Goal: Transaction & Acquisition: Obtain resource

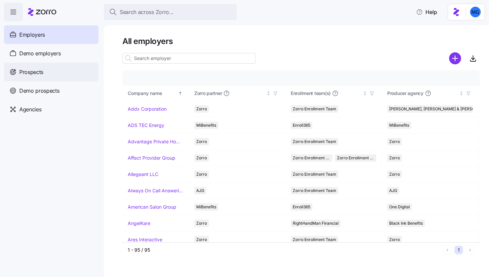
click at [60, 74] on div "Prospects" at bounding box center [51, 72] width 95 height 19
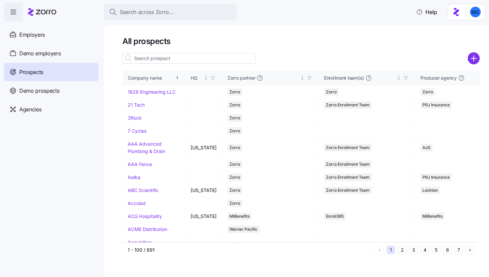
click at [474, 61] on icon "add icon" at bounding box center [474, 58] width 0 height 5
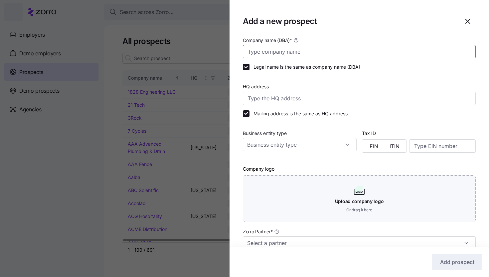
click at [296, 49] on input "Company name (DBA) *" at bounding box center [359, 51] width 233 height 13
paste input "Atarah Family Services"
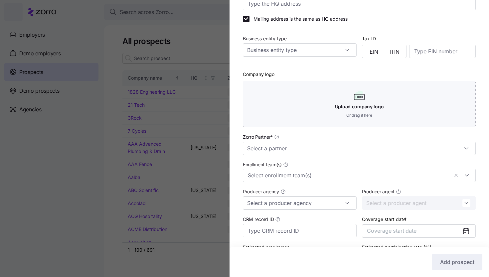
scroll to position [143, 0]
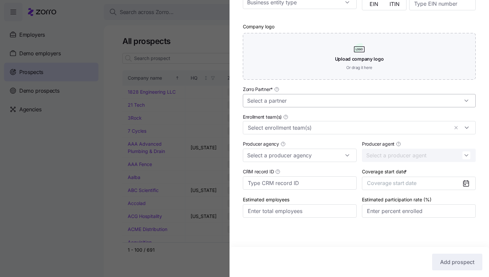
type input "Atarah Family Services"
click at [338, 100] on input "Zorro Partner *" at bounding box center [359, 100] width 233 height 13
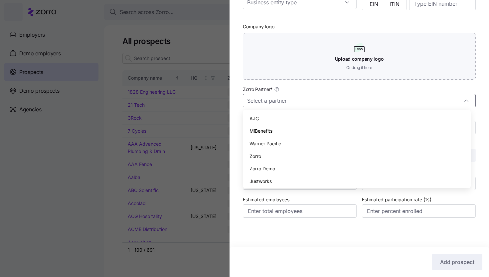
click at [321, 156] on div "Zorro" at bounding box center [357, 156] width 223 height 13
type input "Zorro"
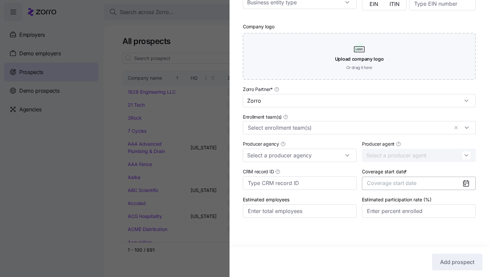
click at [401, 185] on span "Coverage start date" at bounding box center [392, 182] width 50 height 7
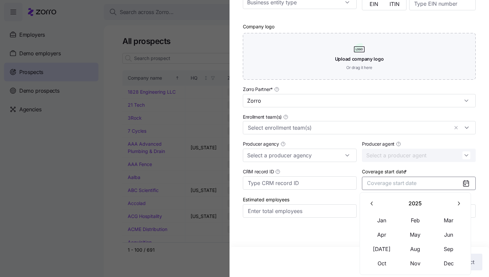
click at [456, 206] on icon "button" at bounding box center [459, 203] width 6 height 6
click at [389, 219] on button "Jan" at bounding box center [381, 220] width 33 height 14
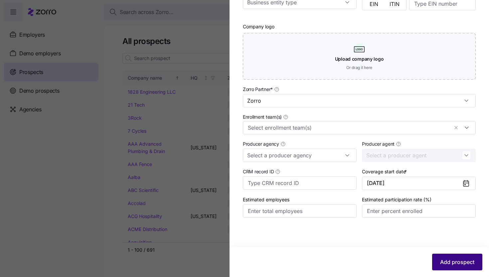
click at [457, 257] on button "Add prospect" at bounding box center [457, 261] width 50 height 17
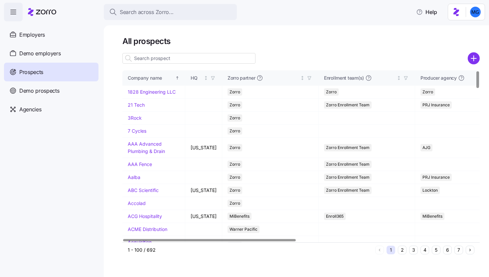
click at [157, 58] on input at bounding box center [188, 58] width 133 height 11
paste input "Atarah Family Services"
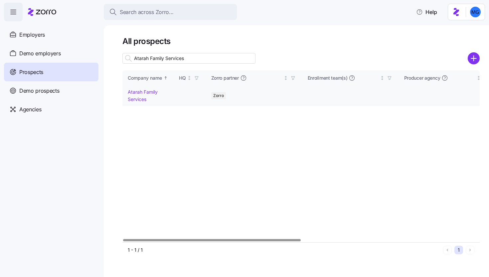
type input "Atarah Family Services"
click at [133, 90] on link "Atarah Family Services" at bounding box center [143, 95] width 30 height 13
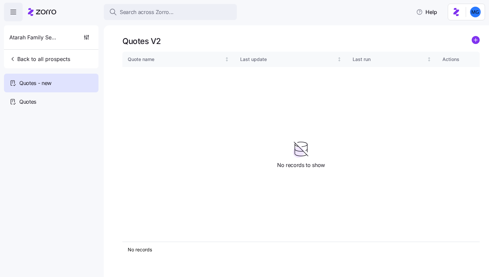
click at [472, 40] on div "Quotes V2" at bounding box center [301, 41] width 358 height 10
click at [476, 41] on circle "add icon" at bounding box center [475, 39] width 7 height 7
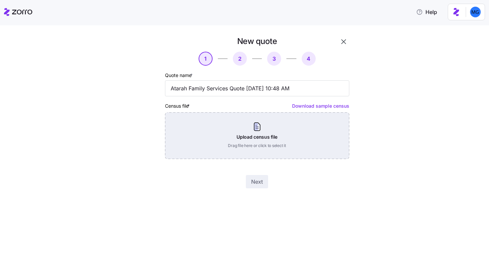
click at [267, 141] on div "Upload census file Drag file here or click to select it" at bounding box center [257, 135] width 184 height 47
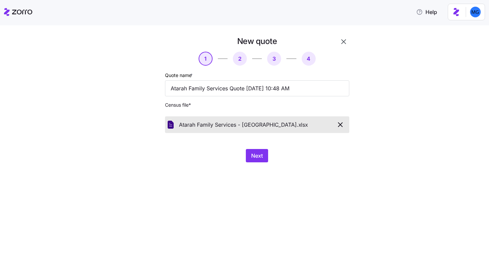
click at [261, 164] on div "New quote 1 2 3 4 Quote name * Atarah Family Services Quote 09/22/2025 10:48 AM…" at bounding box center [249, 103] width 233 height 134
click at [260, 159] on span "Next" at bounding box center [257, 155] width 12 height 8
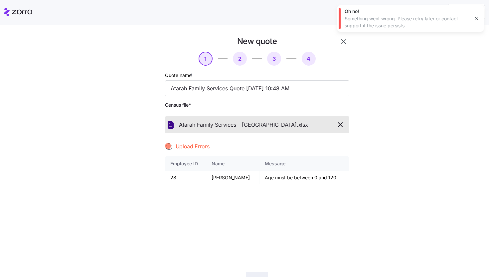
click at [474, 19] on icon "button" at bounding box center [476, 18] width 5 height 5
click at [337, 125] on icon "button" at bounding box center [341, 125] width 8 height 8
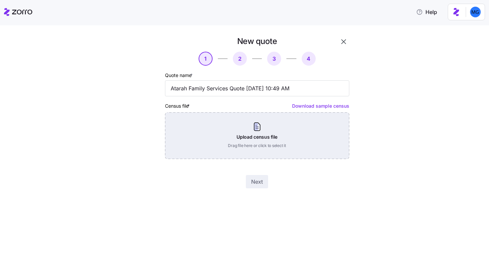
click at [251, 136] on div "Upload census file Drag file here or click to select it" at bounding box center [257, 135] width 184 height 47
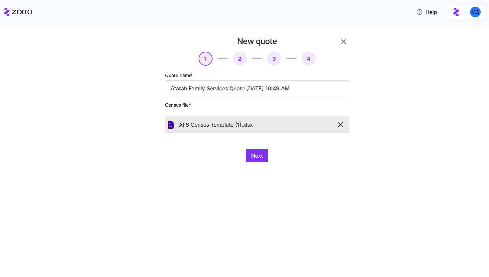
click at [343, 123] on icon "button" at bounding box center [341, 125] width 8 height 8
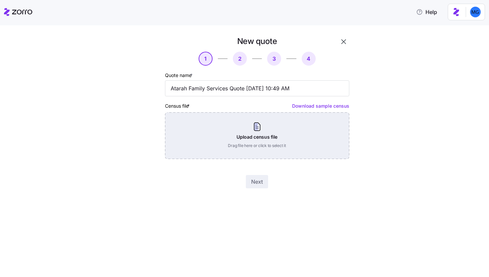
click at [256, 128] on div "Upload census file Drag file here or click to select it" at bounding box center [257, 135] width 184 height 47
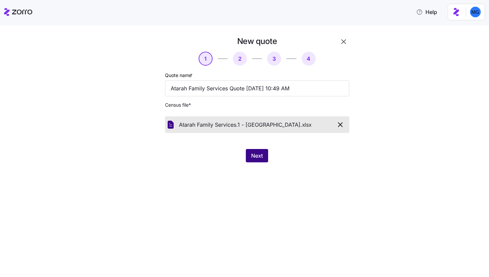
click at [256, 151] on button "Next" at bounding box center [257, 155] width 22 height 13
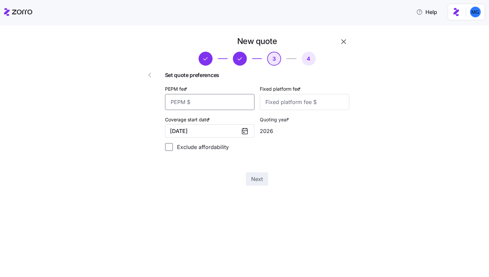
click at [240, 109] on input "PEPM fee *" at bounding box center [210, 102] width 90 height 16
type input "55"
type input "1"
click at [208, 103] on input "55" at bounding box center [210, 102] width 90 height 16
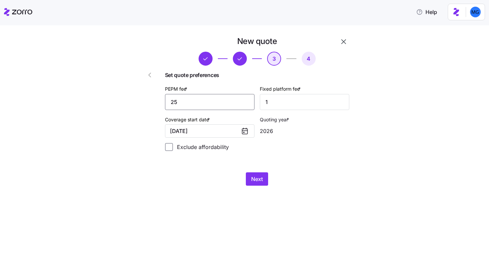
type input "25"
type input "1000"
click at [256, 191] on div "New quote 3 4 Set quote preferences PEPM fee * 25 Fixed platform fee * 1000 Cov…" at bounding box center [249, 114] width 233 height 157
click at [257, 184] on button "Next" at bounding box center [257, 178] width 22 height 13
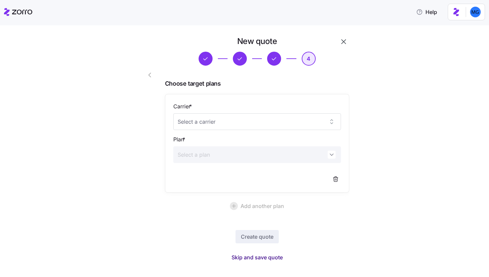
click at [274, 256] on span "Skip and save quote" at bounding box center [257, 257] width 51 height 8
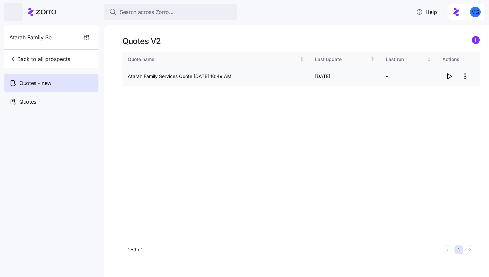
click at [448, 78] on icon "button" at bounding box center [449, 76] width 8 height 8
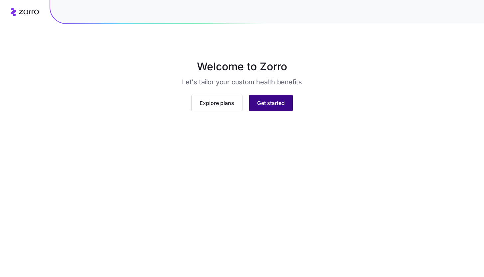
click at [263, 111] on button "Get started" at bounding box center [271, 103] width 44 height 17
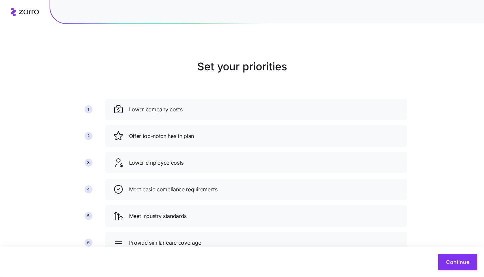
click at [484, 258] on div "Continue" at bounding box center [242, 262] width 484 height 30
click at [471, 261] on button "Continue" at bounding box center [457, 261] width 39 height 17
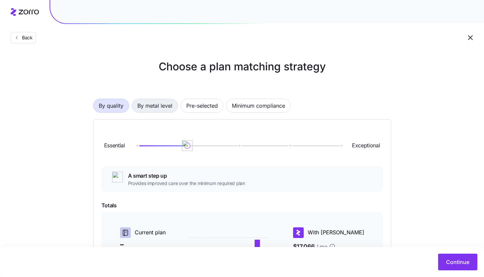
click at [177, 108] on button "By metal level" at bounding box center [155, 106] width 46 height 14
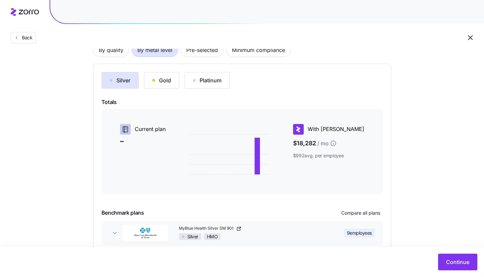
scroll to position [91, 0]
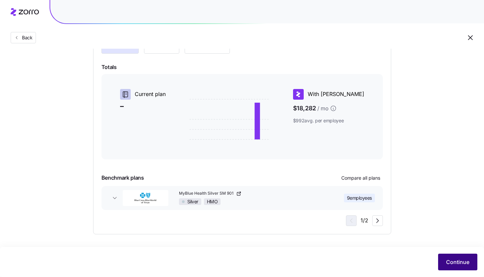
click at [455, 263] on span "Continue" at bounding box center [457, 262] width 23 height 8
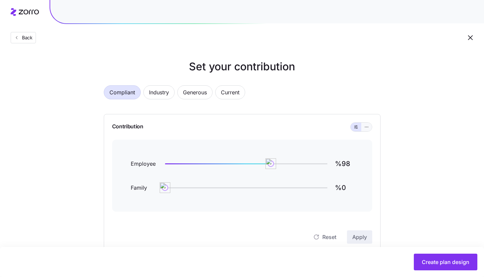
click at [365, 126] on icon "button" at bounding box center [366, 127] width 5 height 8
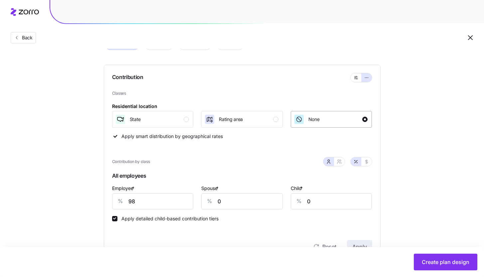
scroll to position [51, 0]
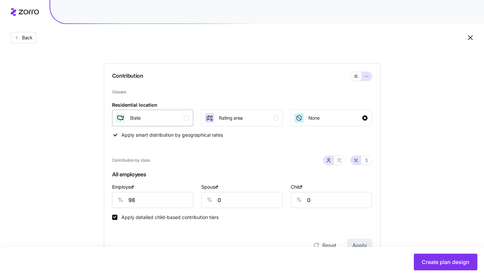
click at [179, 119] on div "State" at bounding box center [152, 118] width 74 height 11
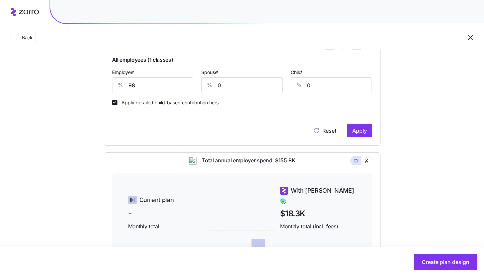
scroll to position [138, 0]
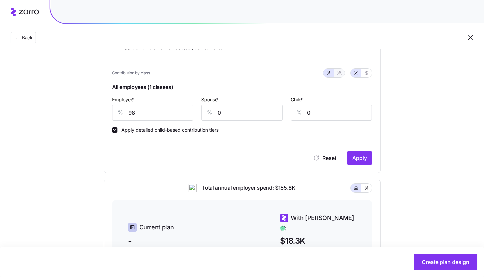
click at [338, 70] on span "button" at bounding box center [339, 72] width 5 height 5
type input "49"
type input "57"
click at [156, 113] on input "98" at bounding box center [141, 113] width 59 height 16
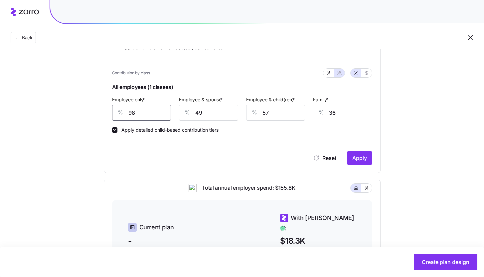
type input "7"
type input "70"
type input "75"
type input "45"
type input "75"
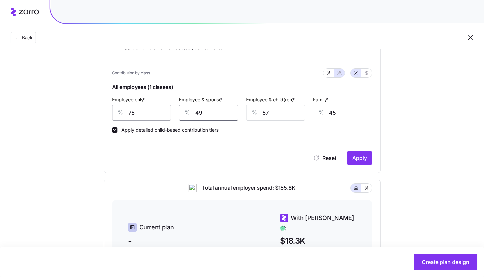
type input "0"
type input "8"
type input "0"
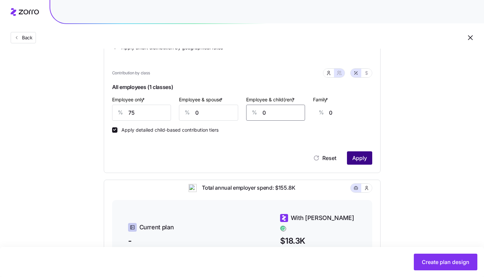
type input "0"
click at [351, 159] on button "Apply" at bounding box center [359, 157] width 25 height 13
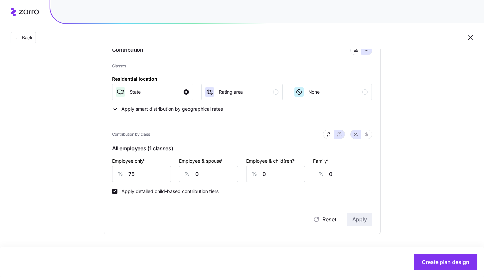
type input "38"
type input "44"
type input "28"
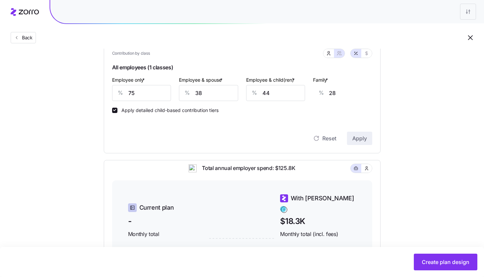
scroll to position [132, 0]
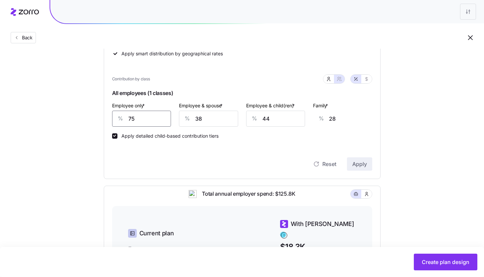
click at [152, 119] on input "75" at bounding box center [141, 119] width 59 height 16
type input "8"
type input "52"
type input "85"
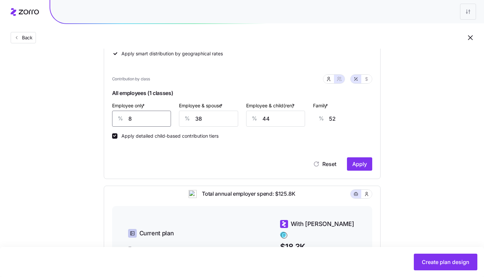
type input "24"
type input "85"
type input "0"
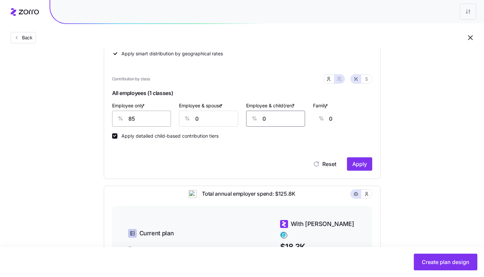
type input "0"
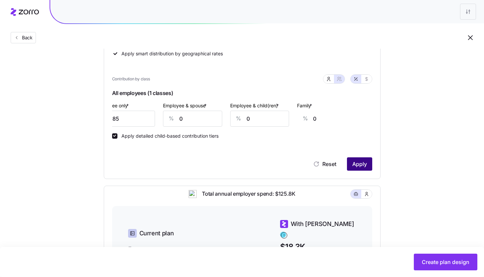
click at [367, 166] on span "Apply" at bounding box center [360, 164] width 15 height 8
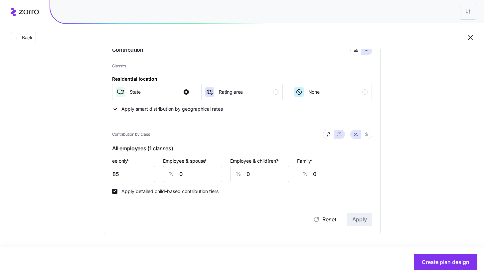
scroll to position [132, 0]
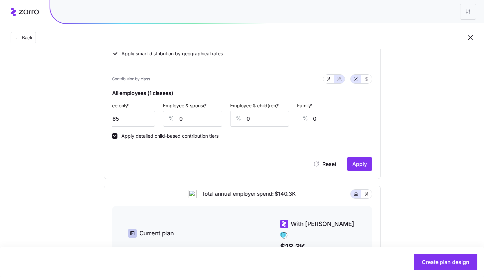
type input "43"
type input "50"
type input "31"
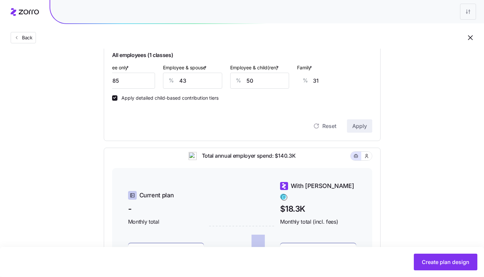
scroll to position [127, 0]
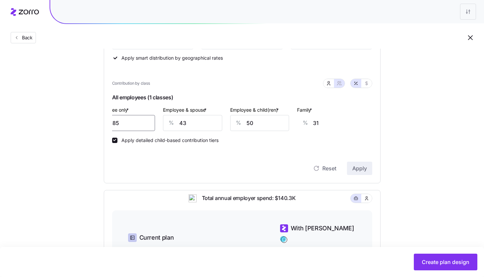
click at [132, 126] on input "85" at bounding box center [125, 123] width 59 height 16
type input "9"
type input "59"
type input "90"
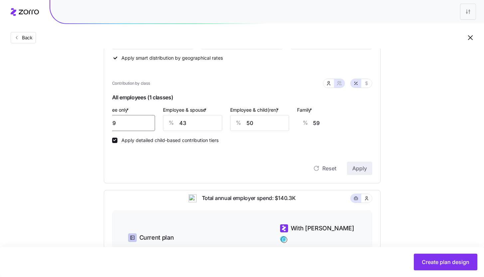
type input "30"
type input "90"
type input "0"
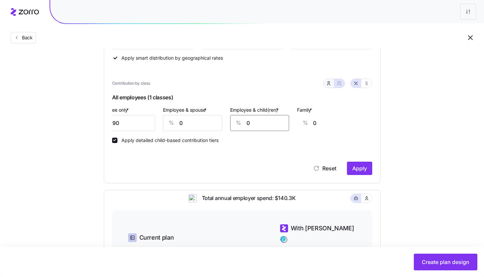
type input "0"
click at [331, 87] on button "button" at bounding box center [329, 83] width 11 height 9
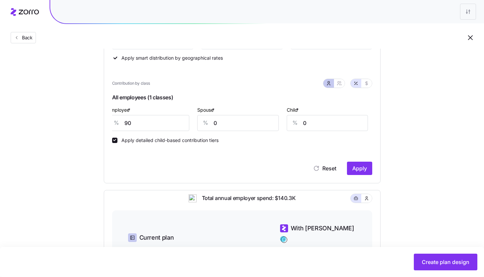
scroll to position [0, 4]
click at [353, 169] on span "Apply" at bounding box center [360, 168] width 15 height 8
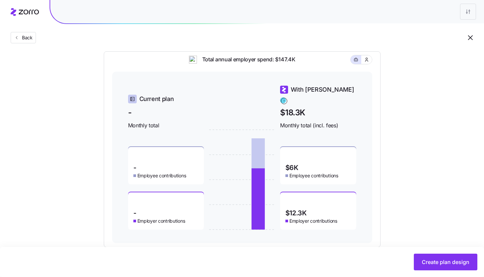
scroll to position [279, 0]
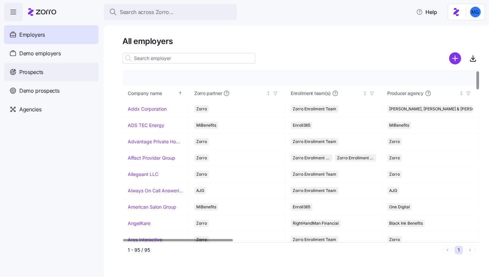
click at [49, 71] on div "Prospects" at bounding box center [51, 72] width 95 height 19
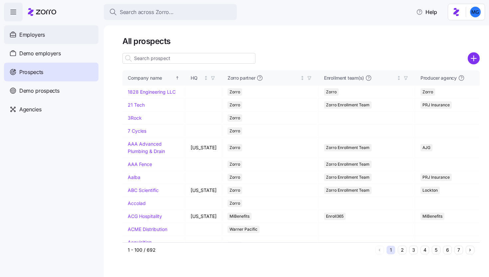
click at [62, 39] on div "Employers" at bounding box center [51, 34] width 95 height 19
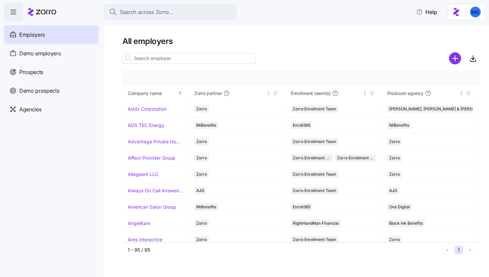
click at [216, 55] on input at bounding box center [188, 58] width 133 height 11
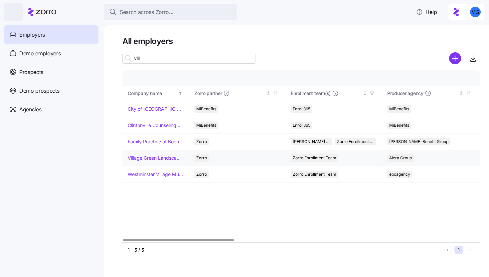
type input "vill"
click at [166, 155] on link "Village Green Landscapes" at bounding box center [156, 157] width 56 height 7
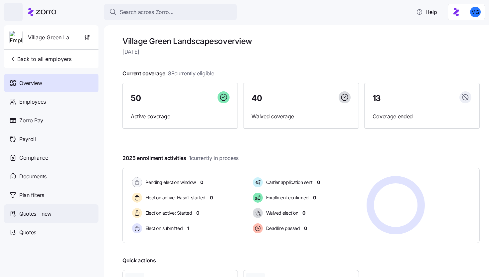
click at [42, 211] on span "Quotes - new" at bounding box center [35, 213] width 32 height 8
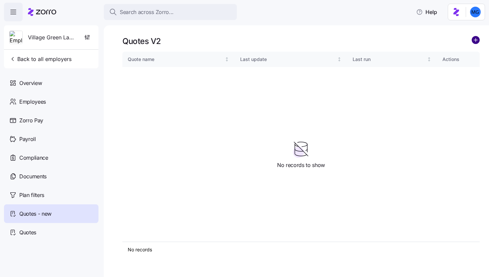
click at [476, 39] on circle "add icon" at bounding box center [475, 39] width 7 height 7
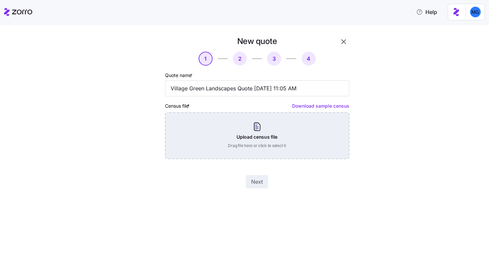
click at [286, 124] on div "Upload census file Drag file here or click to select it" at bounding box center [257, 135] width 184 height 47
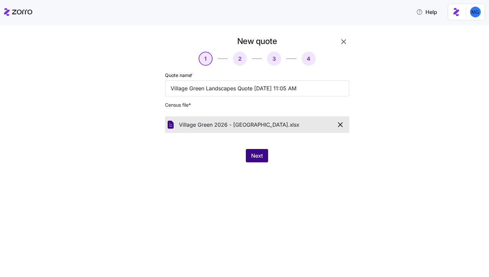
click at [251, 152] on span "Next" at bounding box center [257, 155] width 12 height 8
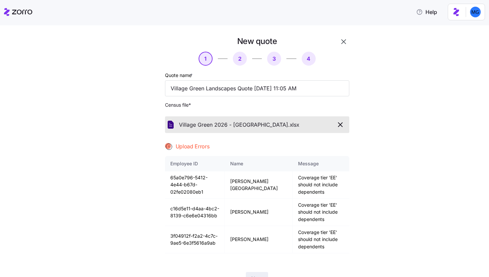
scroll to position [32, 0]
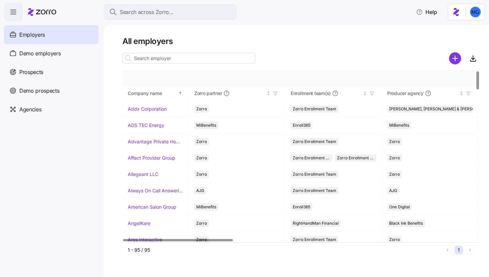
click at [147, 54] on input at bounding box center [188, 58] width 133 height 11
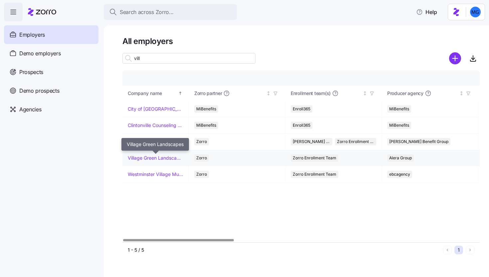
type input "vill"
click at [156, 157] on link "Village Green Landscapes" at bounding box center [156, 157] width 56 height 7
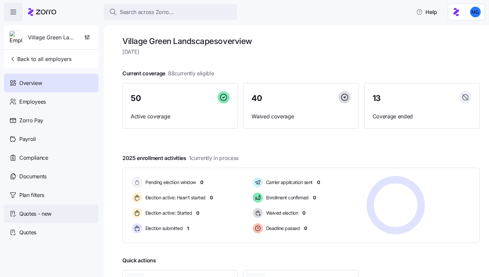
click at [54, 209] on div "Quotes - new" at bounding box center [51, 213] width 95 height 19
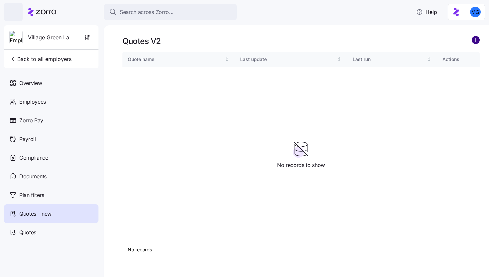
click at [474, 41] on circle "add icon" at bounding box center [475, 39] width 7 height 7
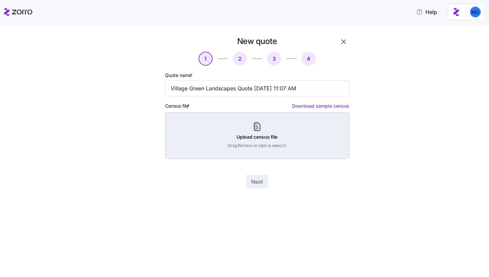
click at [285, 135] on div "Upload census file Drag file here or click to select it" at bounding box center [257, 135] width 184 height 47
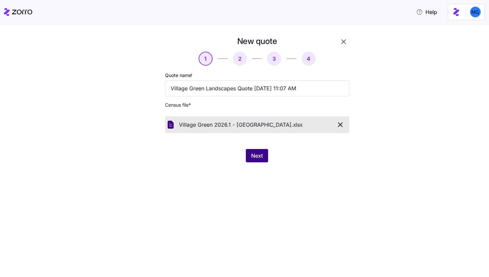
click at [258, 149] on div "New quote 1 2 3 4 Quote name * Village Green Landscapes Quote 09/22/2025 11:07 …" at bounding box center [257, 98] width 190 height 131
click at [259, 157] on span "Next" at bounding box center [257, 155] width 12 height 8
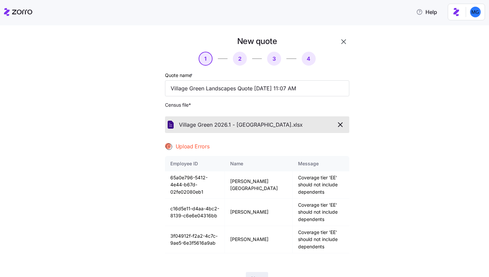
click at [337, 126] on icon "button" at bounding box center [341, 125] width 8 height 8
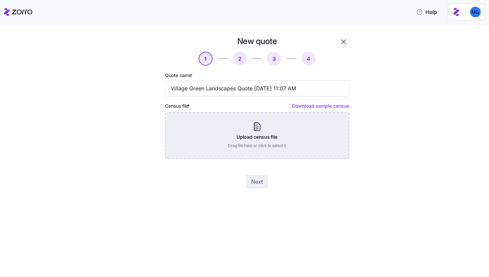
click at [261, 118] on div "Upload census file Drag file here or click to select it" at bounding box center [257, 135] width 184 height 47
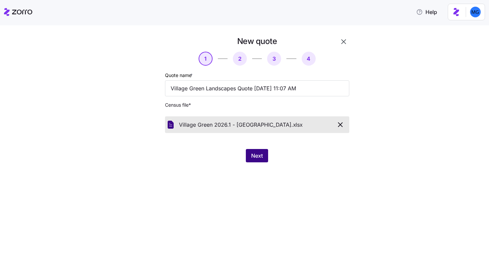
click at [259, 160] on button "Next" at bounding box center [257, 155] width 22 height 13
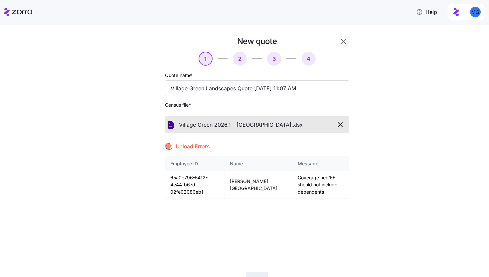
click at [344, 41] on icon "button" at bounding box center [344, 42] width 8 height 8
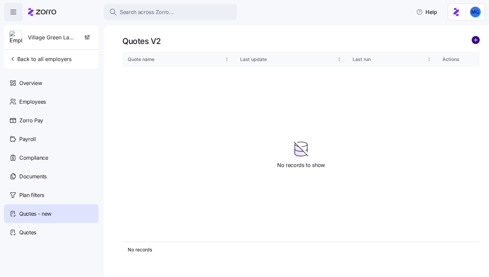
click at [478, 42] on circle "add icon" at bounding box center [475, 39] width 7 height 7
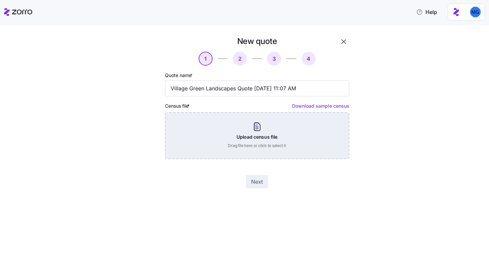
click at [272, 128] on div "Upload census file Drag file here or click to select it" at bounding box center [257, 135] width 184 height 47
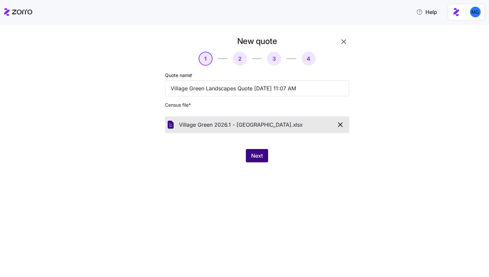
click at [260, 153] on span "Next" at bounding box center [257, 155] width 12 height 8
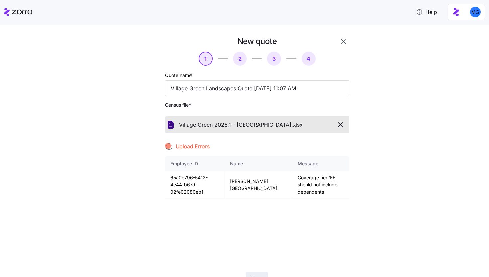
click at [342, 125] on icon "button" at bounding box center [341, 125] width 8 height 8
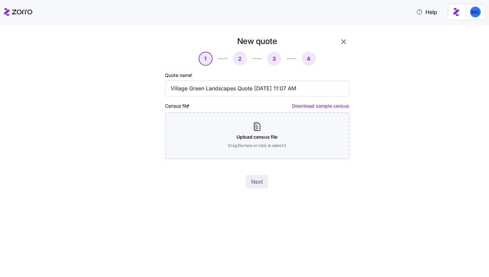
click at [342, 43] on icon "button" at bounding box center [344, 41] width 5 height 5
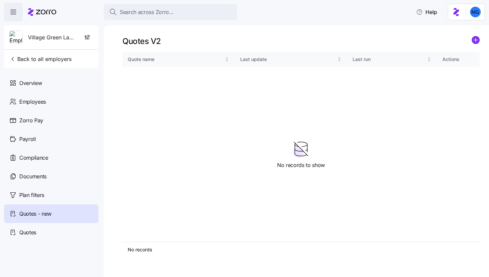
click at [472, 39] on icon "add icon" at bounding box center [476, 40] width 8 height 8
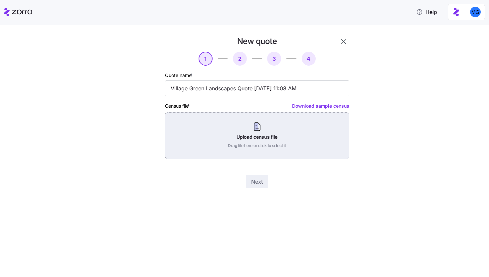
click at [300, 134] on div "Upload census file Drag file here or click to select it" at bounding box center [257, 135] width 184 height 47
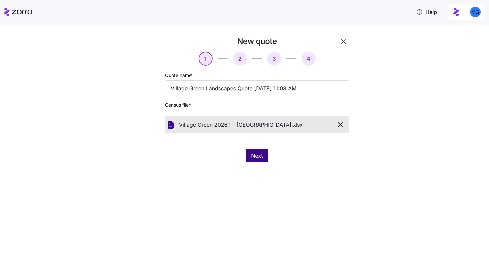
click at [255, 150] on button "Next" at bounding box center [257, 155] width 22 height 13
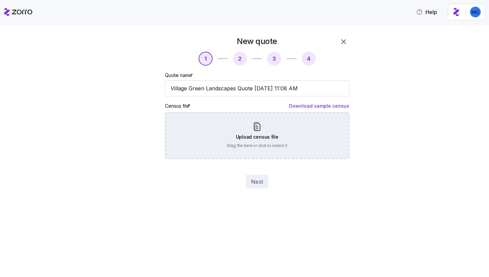
click at [310, 122] on div "Upload census file Drag file here or click to select it" at bounding box center [257, 135] width 184 height 47
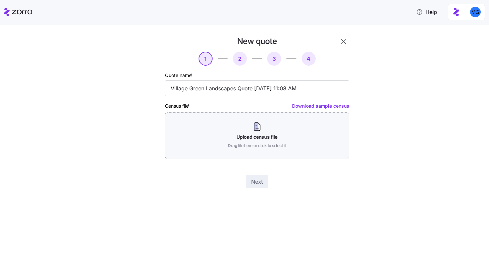
click at [347, 45] on icon "button" at bounding box center [344, 42] width 8 height 8
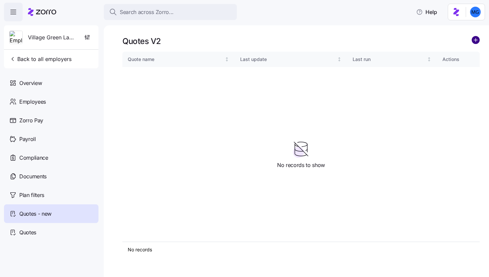
click at [476, 42] on circle "add icon" at bounding box center [475, 39] width 7 height 7
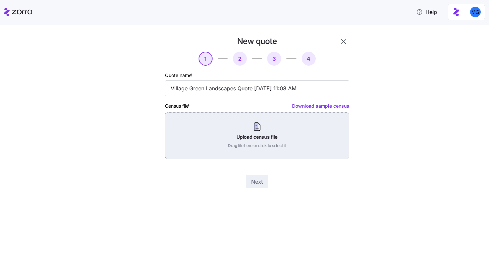
click at [273, 133] on div "Upload census file Drag file here or click to select it" at bounding box center [257, 135] width 184 height 47
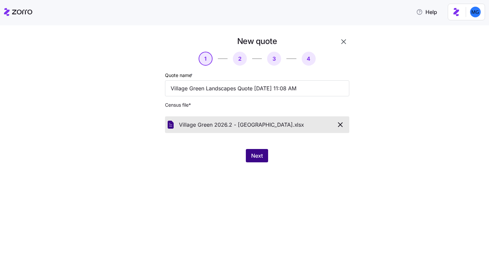
click at [255, 156] on span "Next" at bounding box center [257, 155] width 12 height 8
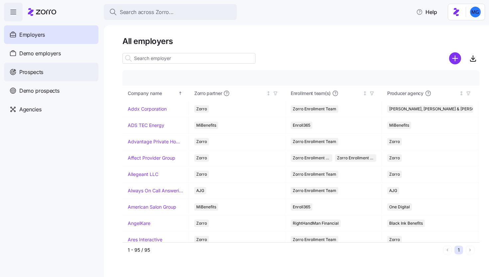
click at [53, 78] on div "Prospects" at bounding box center [51, 72] width 95 height 19
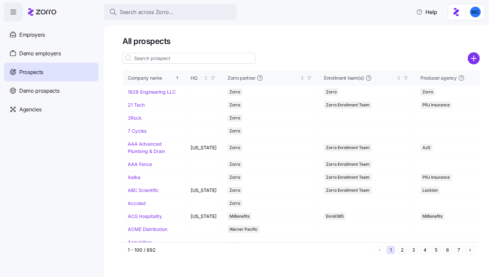
click at [184, 54] on input at bounding box center [188, 58] width 133 height 11
click at [63, 29] on div "Employers" at bounding box center [51, 34] width 95 height 19
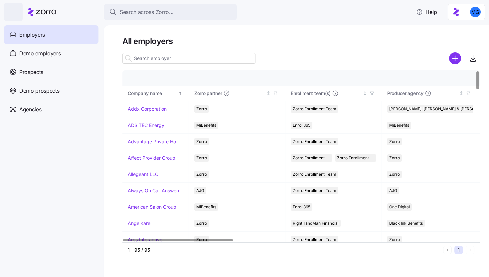
click at [193, 60] on input at bounding box center [188, 58] width 133 height 11
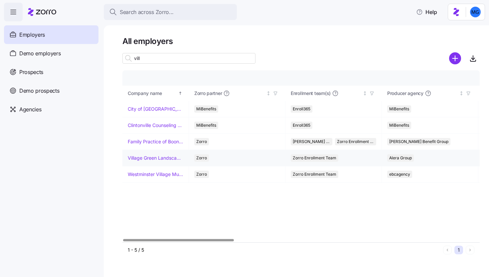
type input "vill"
click at [160, 159] on link "Village Green Landscapes" at bounding box center [156, 157] width 56 height 7
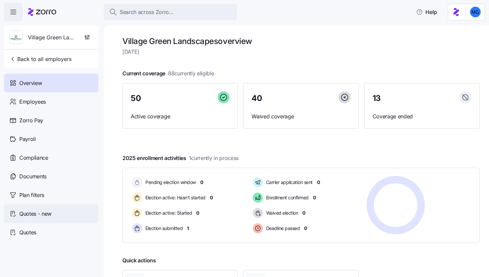
click at [44, 211] on span "Quotes - new" at bounding box center [35, 213] width 32 height 8
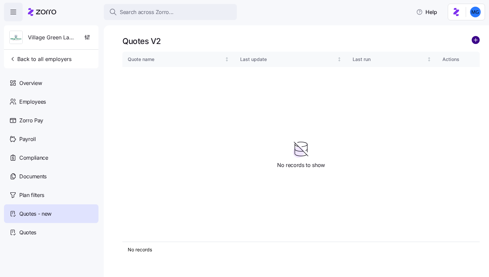
click at [473, 42] on circle "add icon" at bounding box center [475, 39] width 7 height 7
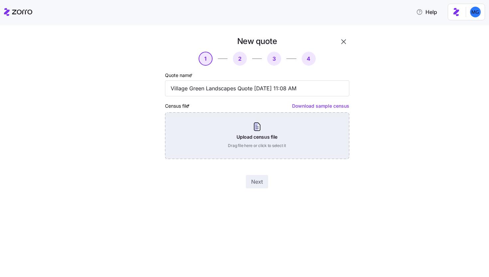
click at [247, 137] on div "Upload census file Drag file here or click to select it" at bounding box center [257, 135] width 184 height 47
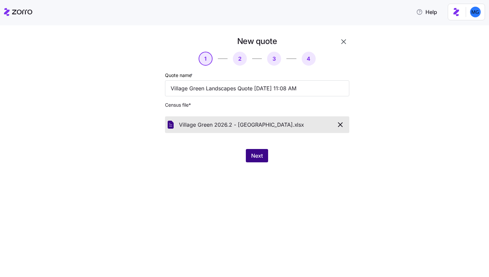
click at [260, 153] on span "Next" at bounding box center [257, 155] width 12 height 8
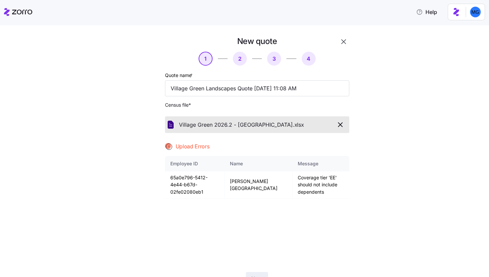
click at [337, 122] on icon "button" at bounding box center [341, 125] width 8 height 8
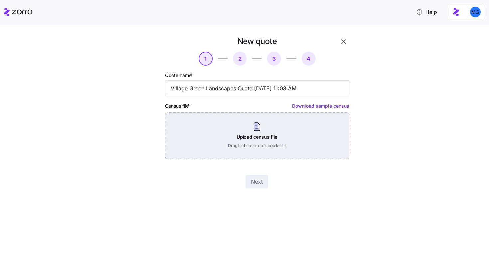
click at [276, 119] on div "Upload census file Drag file here or click to select it" at bounding box center [257, 135] width 184 height 47
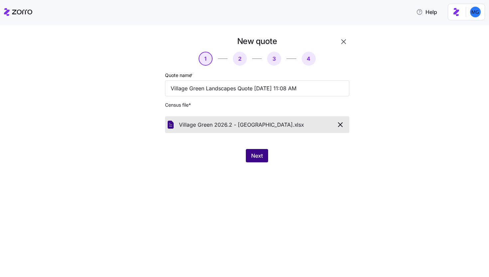
click at [260, 150] on button "Next" at bounding box center [257, 155] width 22 height 13
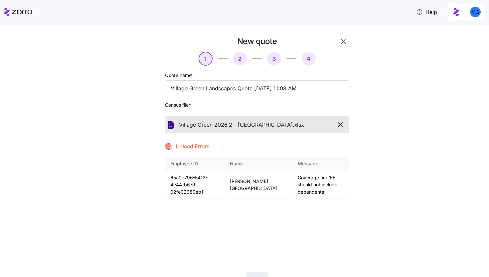
click at [339, 123] on icon "button" at bounding box center [341, 124] width 4 height 4
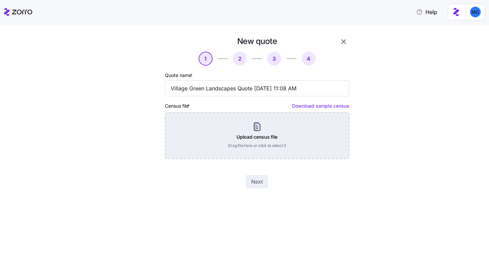
click at [300, 143] on div "Upload census file Drag file here or click to select it" at bounding box center [257, 135] width 184 height 47
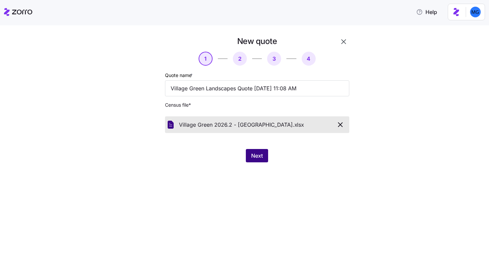
click at [266, 159] on button "Next" at bounding box center [257, 155] width 22 height 13
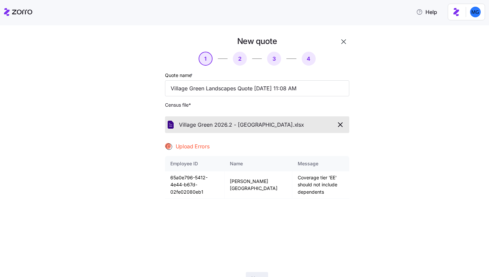
click at [344, 38] on button "button" at bounding box center [343, 41] width 11 height 11
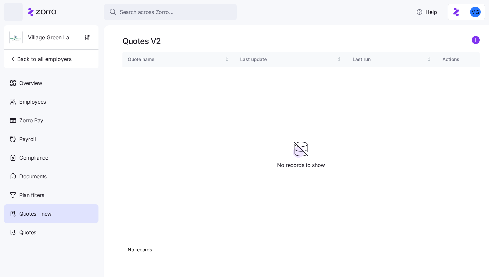
click at [475, 40] on icon "add icon" at bounding box center [475, 40] width 3 height 0
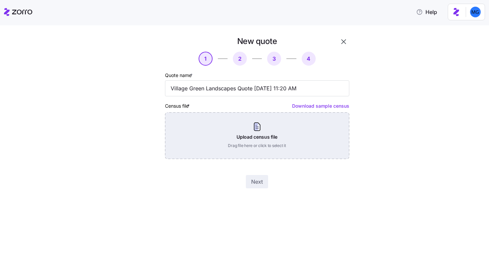
click at [311, 135] on div "Upload census file Drag file here or click to select it" at bounding box center [257, 135] width 184 height 47
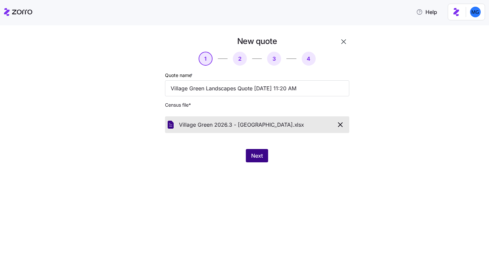
click at [257, 152] on span "Next" at bounding box center [257, 155] width 12 height 8
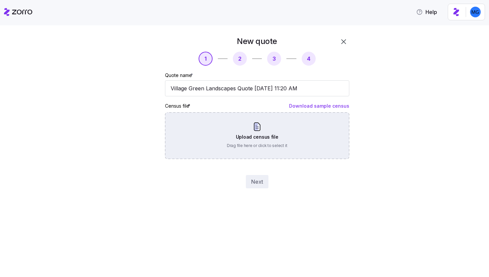
click at [243, 151] on div "Upload census file Drag file here or click to select it" at bounding box center [257, 135] width 184 height 47
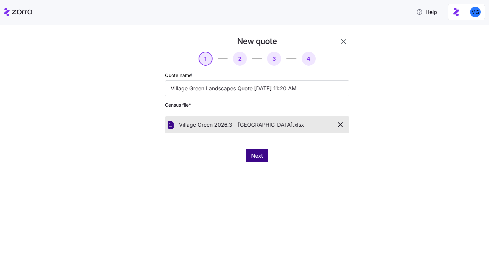
click at [265, 159] on button "Next" at bounding box center [257, 155] width 22 height 13
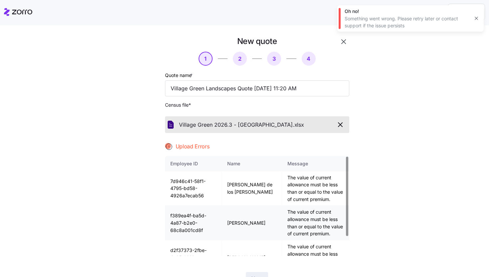
scroll to position [24, 0]
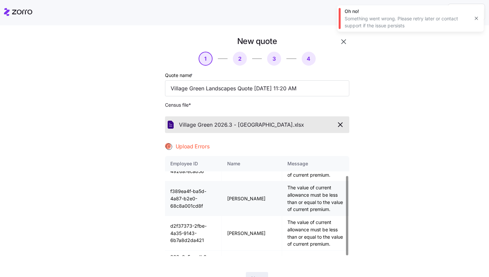
click at [195, 189] on td "f389ea4f-ba5d-4a87-b2e0-68c8a001cd8f" at bounding box center [193, 198] width 57 height 35
copy td "f389ea4f-ba5d-4a87-b2e0-68c8a001cd8f"
click at [201, 216] on td "d2f37373-2fbe-4a35-9143-6b7a8d2da421" at bounding box center [193, 233] width 57 height 35
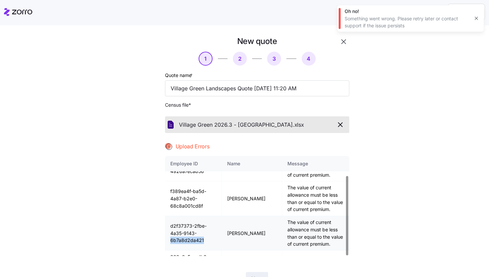
click at [201, 216] on td "d2f37373-2fbe-4a35-9143-6b7a8d2da421" at bounding box center [193, 233] width 57 height 35
copy td "d2f37373-2fbe-4a35-9143-6b7a8d2da421"
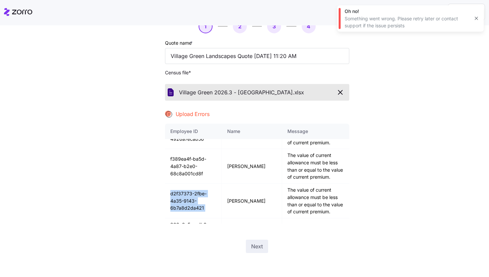
click at [476, 17] on icon "button" at bounding box center [476, 18] width 5 height 5
click at [337, 92] on icon "button" at bounding box center [341, 92] width 8 height 8
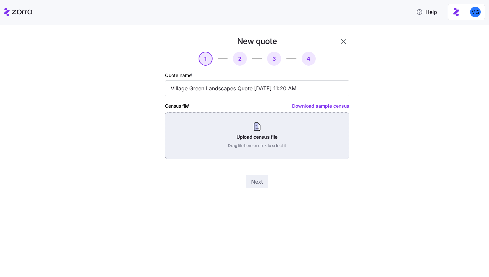
click at [258, 133] on div "Upload census file Drag file here or click to select it" at bounding box center [257, 135] width 184 height 47
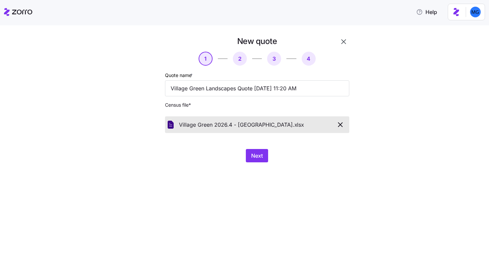
click at [269, 157] on div "Next" at bounding box center [257, 155] width 184 height 13
click at [265, 157] on button "Next" at bounding box center [257, 155] width 22 height 13
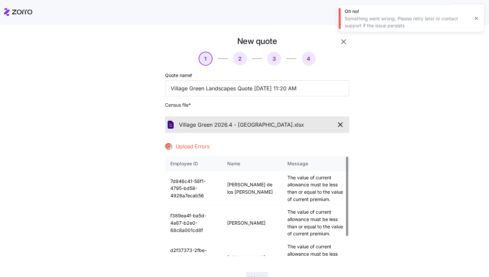
click at [477, 18] on icon "button" at bounding box center [476, 18] width 3 height 3
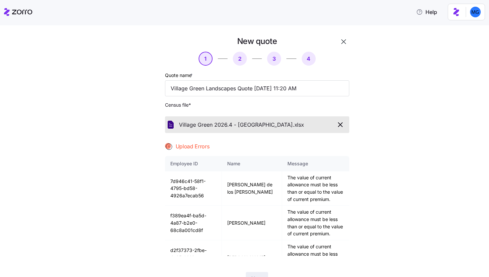
click at [347, 42] on div "New quote 1 2 3 4 Quote name * Village Green Landscapes Quote 09/22/2025 11:20 …" at bounding box center [249, 164] width 233 height 257
click at [343, 42] on icon "button" at bounding box center [344, 42] width 8 height 8
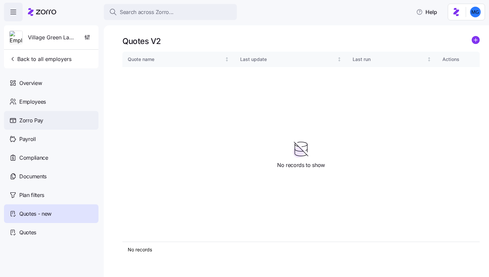
click at [50, 113] on div "Zorro Pay" at bounding box center [51, 120] width 95 height 19
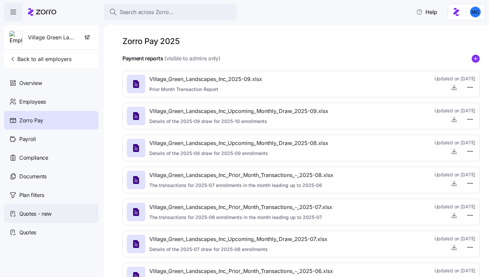
click at [44, 219] on div "Quotes - new" at bounding box center [51, 213] width 95 height 19
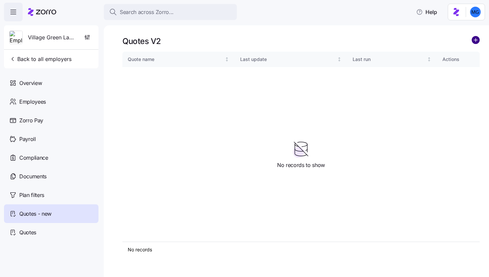
click at [478, 39] on circle "add icon" at bounding box center [475, 39] width 7 height 7
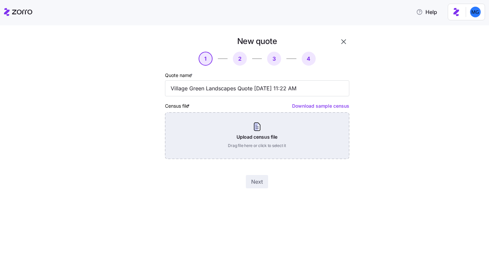
click at [287, 135] on div "Upload census file Drag file here or click to select it" at bounding box center [257, 135] width 184 height 47
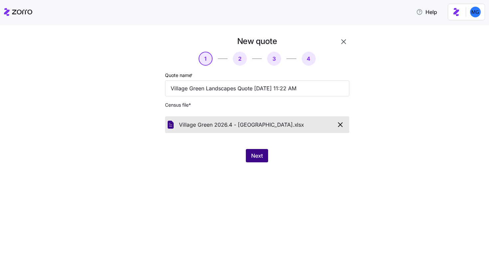
click at [254, 154] on span "Next" at bounding box center [257, 155] width 12 height 8
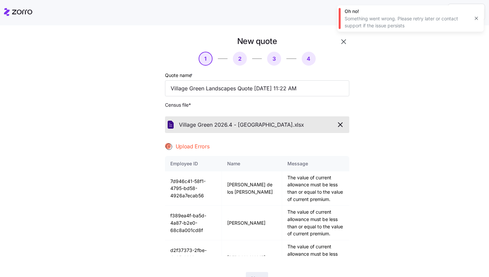
click at [476, 21] on icon "button" at bounding box center [476, 18] width 5 height 5
click at [344, 43] on icon "button" at bounding box center [344, 42] width 8 height 8
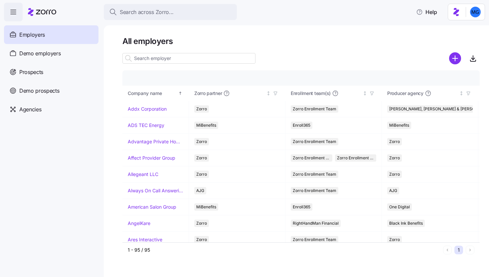
click at [145, 59] on input at bounding box center [188, 58] width 133 height 11
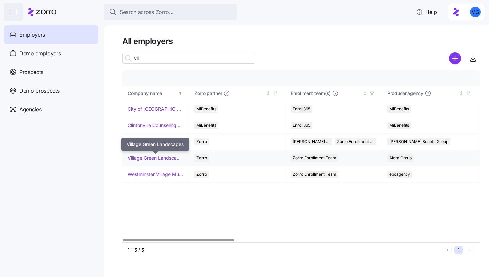
type input "vil"
click at [144, 155] on link "Village Green Landscapes" at bounding box center [156, 157] width 56 height 7
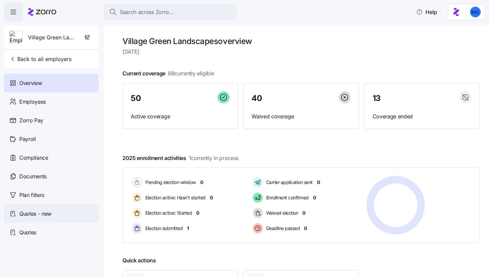
click at [41, 211] on span "Quotes - new" at bounding box center [35, 213] width 32 height 8
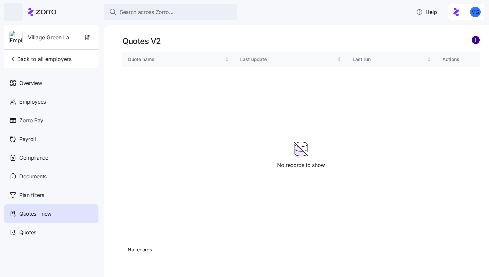
click at [475, 39] on circle "add icon" at bounding box center [475, 39] width 7 height 7
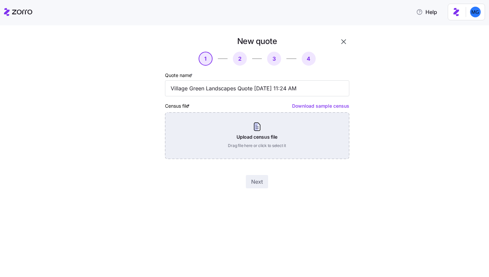
click at [281, 127] on div "Upload census file Drag file here or click to select it" at bounding box center [257, 135] width 184 height 47
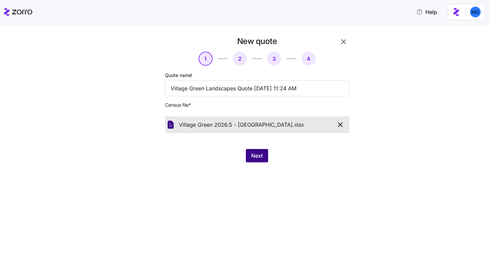
click at [257, 151] on button "Next" at bounding box center [257, 155] width 22 height 13
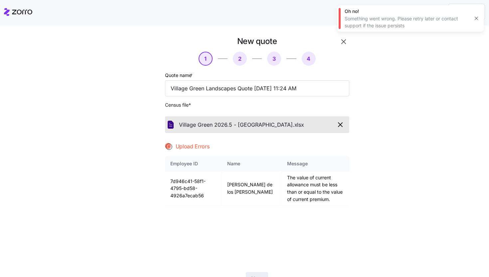
click at [477, 20] on icon "button" at bounding box center [476, 18] width 5 height 5
click at [342, 42] on icon "button" at bounding box center [344, 42] width 8 height 8
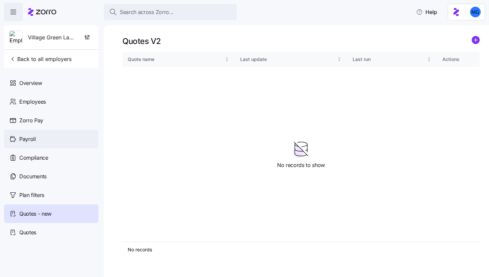
click at [70, 137] on div "Payroll" at bounding box center [51, 138] width 95 height 19
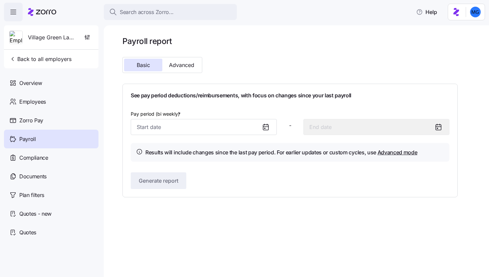
click at [57, 212] on div "Quotes - new" at bounding box center [51, 213] width 95 height 19
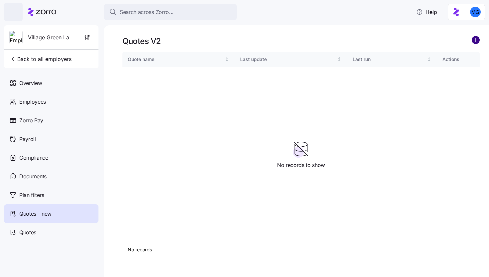
click at [476, 37] on circle "add icon" at bounding box center [475, 39] width 7 height 7
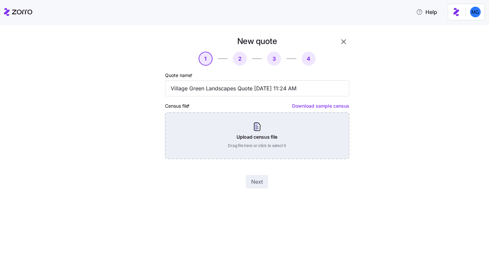
click at [240, 137] on div "Upload census file Drag file here or click to select it" at bounding box center [257, 135] width 184 height 47
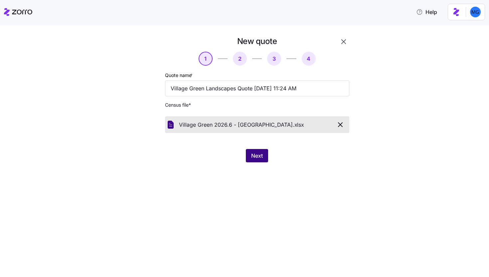
click at [255, 157] on span "Next" at bounding box center [257, 155] width 12 height 8
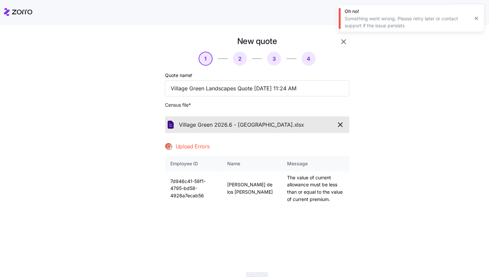
click at [477, 18] on icon "button" at bounding box center [476, 18] width 5 height 5
click at [344, 42] on icon "button" at bounding box center [344, 42] width 8 height 8
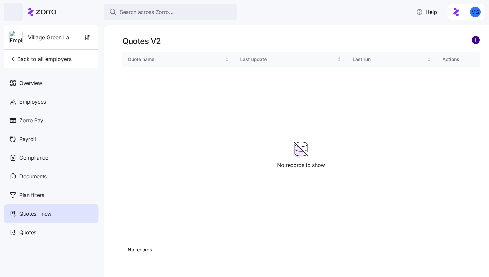
click at [476, 43] on circle "add icon" at bounding box center [475, 39] width 7 height 7
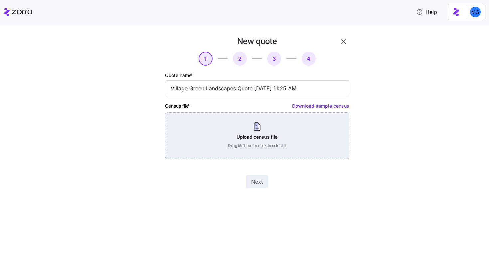
click at [301, 124] on div "Upload census file Drag file here or click to select it" at bounding box center [257, 135] width 184 height 47
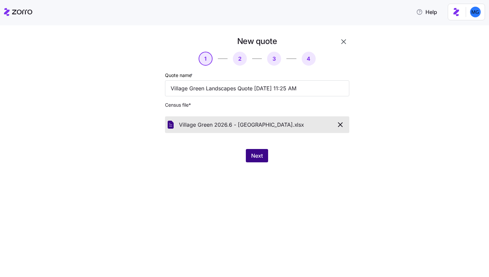
click at [249, 153] on button "Next" at bounding box center [257, 155] width 22 height 13
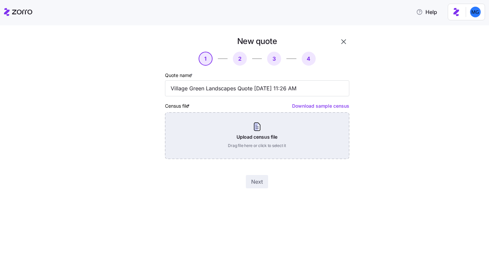
click at [230, 131] on div "Upload census file Drag file here or click to select it" at bounding box center [257, 135] width 184 height 47
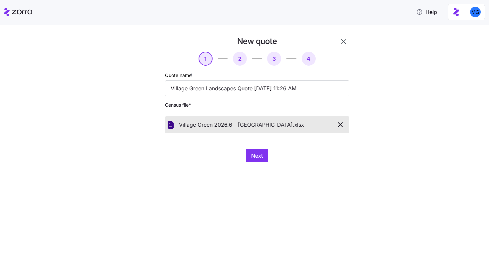
click at [247, 165] on div "New quote 1 2 3 4 Quote name * Village Green Landscapes Quote [DATE] 11:26 AM C…" at bounding box center [249, 103] width 233 height 134
click at [250, 160] on button "Next" at bounding box center [257, 155] width 22 height 13
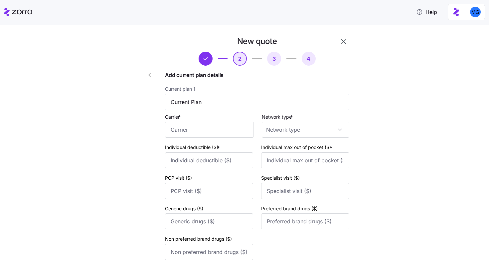
scroll to position [70, 0]
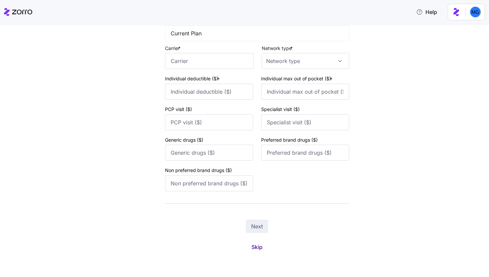
click at [253, 244] on span "Skip" at bounding box center [257, 247] width 11 height 8
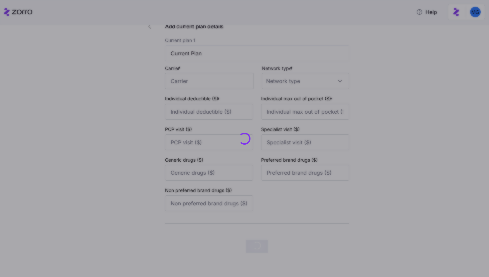
scroll to position [0, 0]
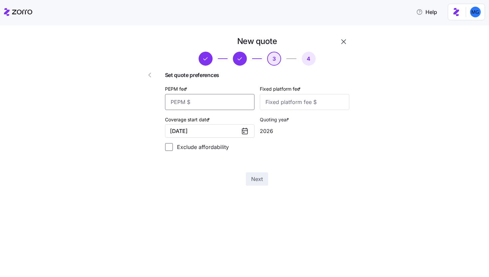
click at [226, 100] on input "PEPM fee *" at bounding box center [210, 102] width 90 height 16
type input "55"
type input "100"
click at [265, 177] on button "Next" at bounding box center [257, 178] width 22 height 13
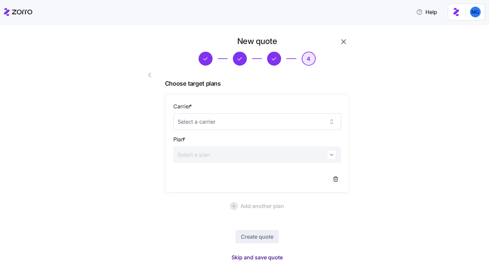
click at [279, 256] on span "Skip and save quote" at bounding box center [257, 257] width 51 height 8
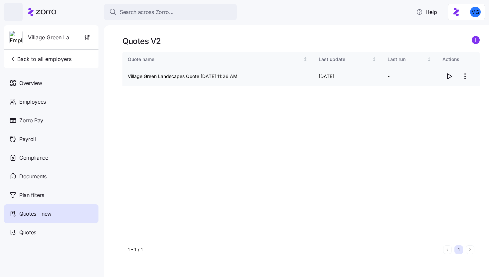
click at [452, 75] on icon "button" at bounding box center [449, 76] width 8 height 8
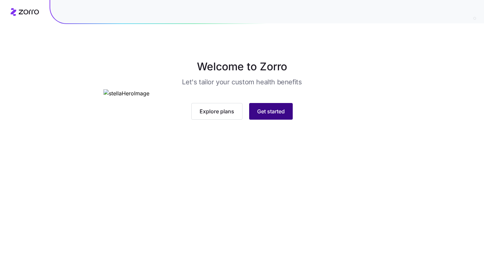
click at [263, 115] on span "Get started" at bounding box center [271, 111] width 28 height 8
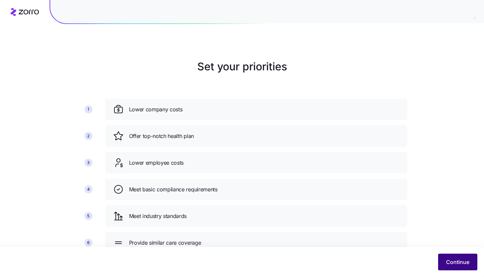
click at [458, 256] on button "Continue" at bounding box center [457, 261] width 39 height 17
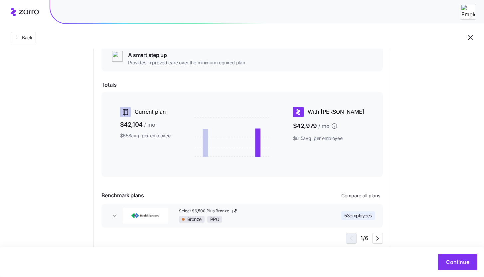
scroll to position [138, 0]
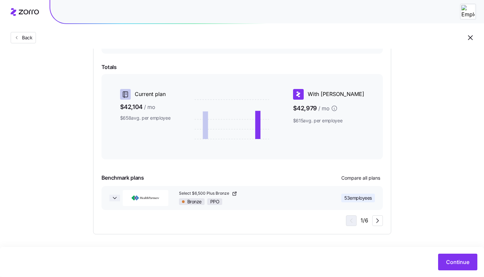
click at [114, 198] on icon "button" at bounding box center [115, 197] width 7 height 7
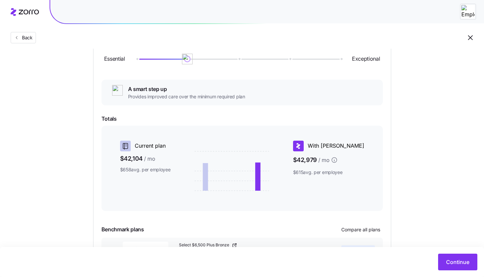
scroll to position [0, 0]
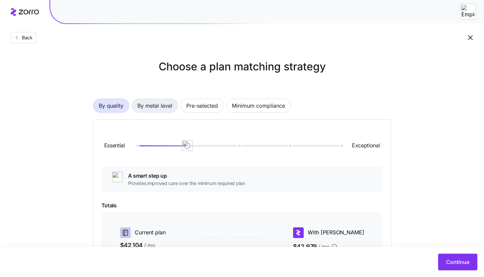
click at [153, 104] on span "By metal level" at bounding box center [154, 105] width 35 height 13
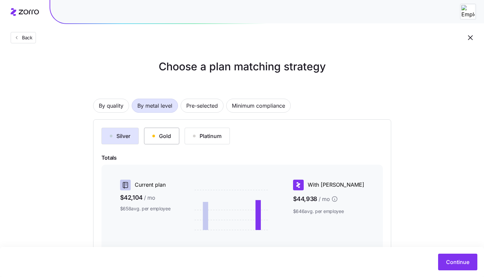
click at [164, 133] on div "Gold" at bounding box center [161, 136] width 19 height 8
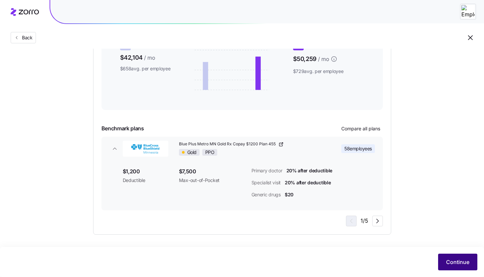
click at [446, 266] on button "Continue" at bounding box center [457, 261] width 39 height 17
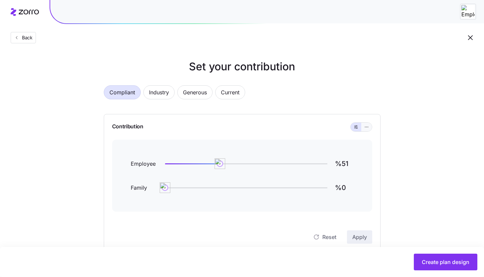
click at [366, 126] on icon "button" at bounding box center [366, 127] width 5 height 8
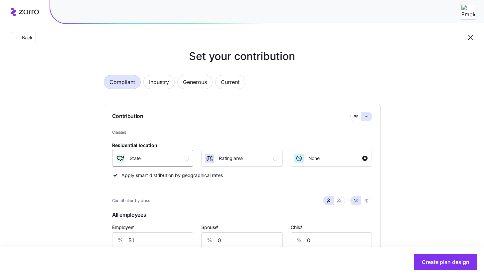
click at [183, 166] on button "State" at bounding box center [153, 158] width 82 height 17
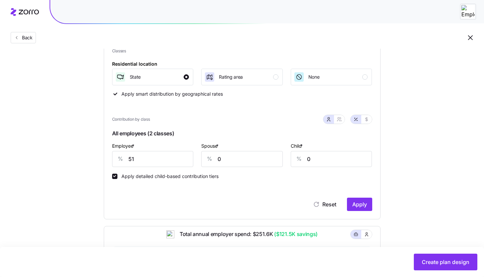
scroll to position [109, 0]
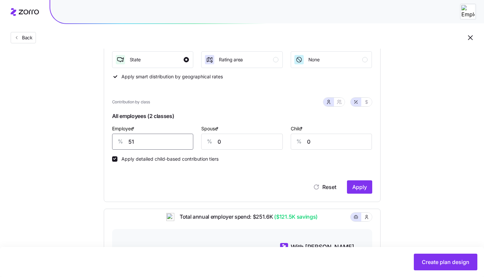
click at [165, 141] on input "51" at bounding box center [153, 141] width 82 height 16
type input "85"
click at [338, 106] on button "button" at bounding box center [339, 102] width 11 height 9
type input "78"
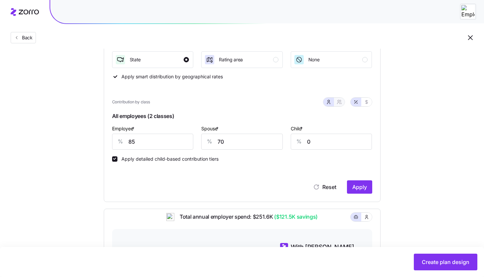
type input "46"
click at [203, 141] on input "78" at bounding box center [208, 141] width 59 height 16
type input "7"
type input "5"
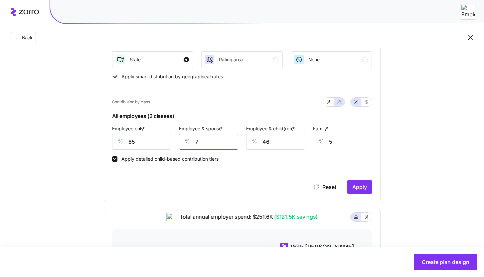
type input "70"
type input "49"
type input "70"
type input "7"
type input "24"
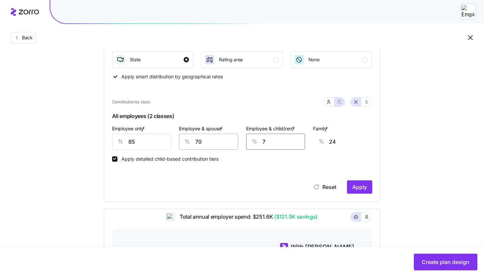
type input "70"
type input "65"
type input "70"
click at [360, 192] on button "Apply" at bounding box center [359, 186] width 25 height 13
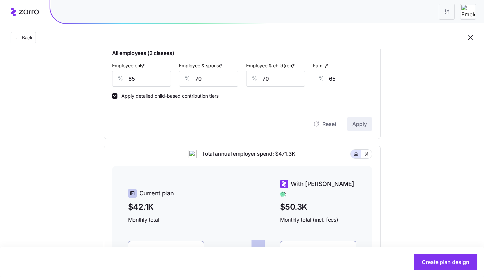
scroll to position [145, 0]
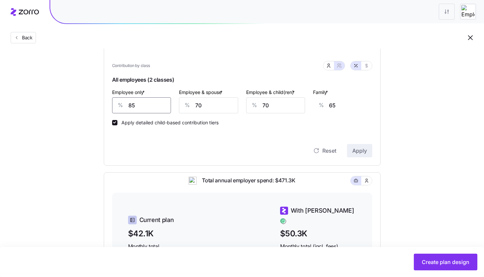
click at [150, 108] on input "85" at bounding box center [141, 105] width 59 height 16
type input "8"
type input "92"
type input "80"
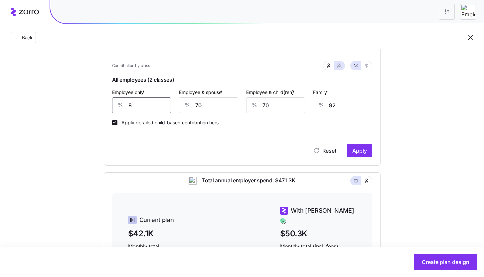
type input "66"
type input "80"
type input "5"
type input "21"
type input "50"
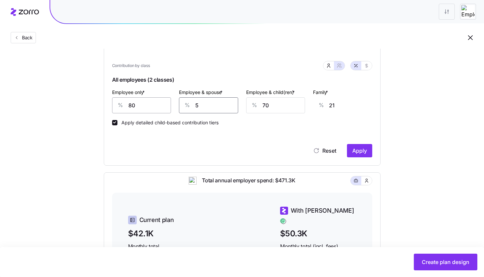
type input "52"
type input "505"
type input "371"
type input "50"
type input "52"
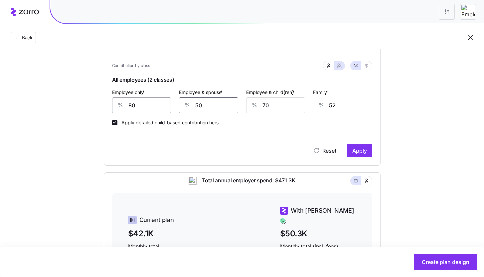
type input "50"
type input "5"
type input "10"
type input "50"
type input "39"
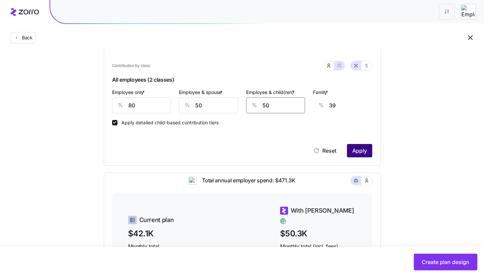
type input "50"
click at [357, 148] on span "Apply" at bounding box center [360, 150] width 15 height 8
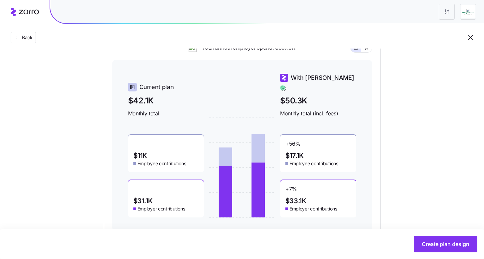
scroll to position [277, 0]
click at [21, 39] on span "Back" at bounding box center [25, 37] width 13 height 7
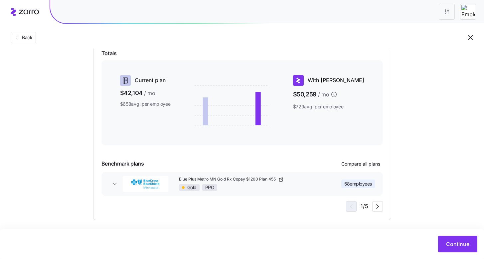
scroll to position [44, 0]
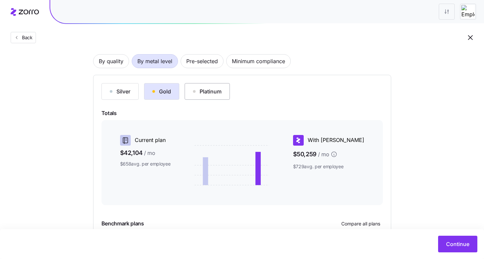
click at [203, 89] on div "Platinum" at bounding box center [207, 92] width 29 height 8
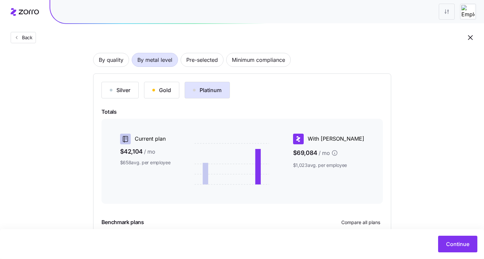
scroll to position [0, 0]
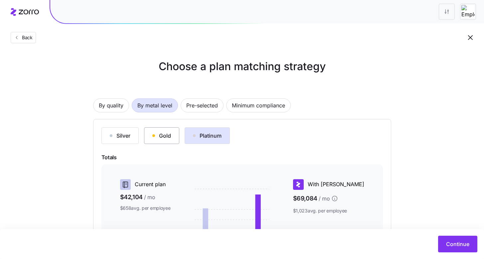
click at [161, 134] on div "Gold" at bounding box center [161, 136] width 19 height 8
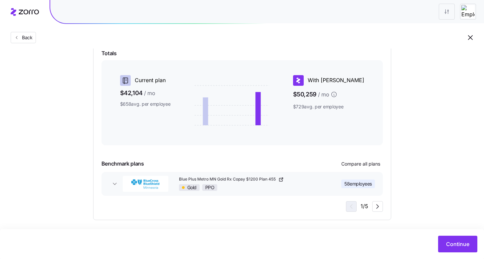
scroll to position [108, 0]
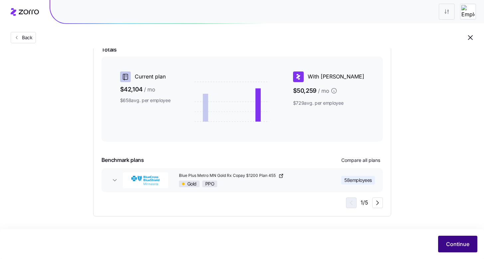
click at [456, 245] on span "Continue" at bounding box center [457, 244] width 23 height 8
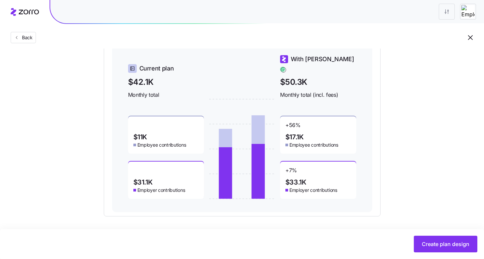
scroll to position [159, 0]
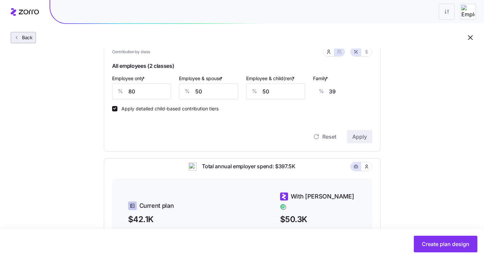
click at [28, 40] on span "Back" at bounding box center [25, 37] width 13 height 7
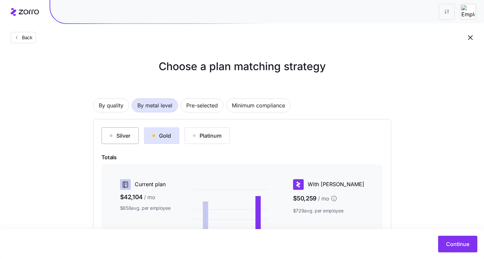
click at [125, 131] on button "Silver" at bounding box center [120, 135] width 37 height 17
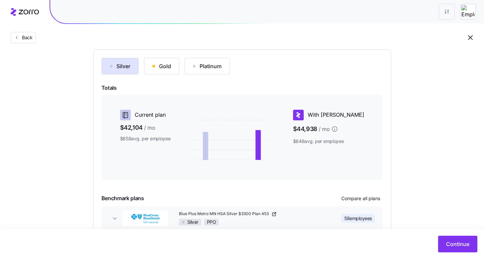
scroll to position [108, 0]
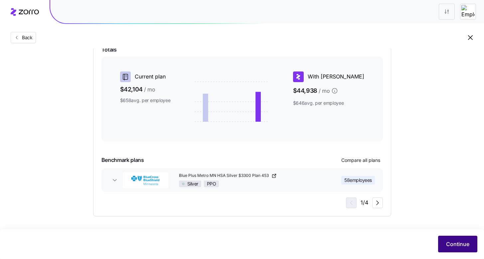
click at [449, 237] on button "Continue" at bounding box center [457, 244] width 39 height 17
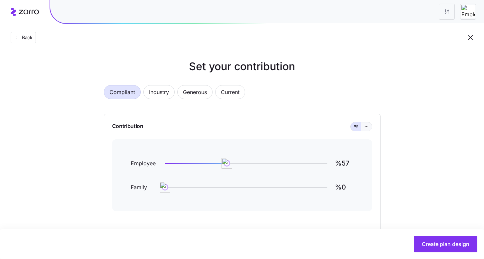
click at [369, 128] on button "button" at bounding box center [366, 126] width 5 height 5
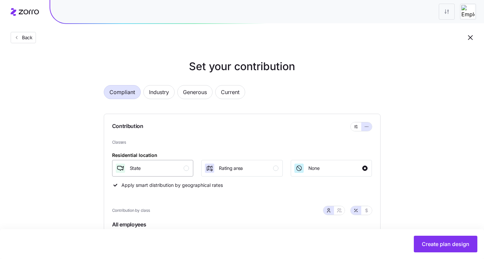
click at [186, 172] on div "State" at bounding box center [152, 168] width 74 height 11
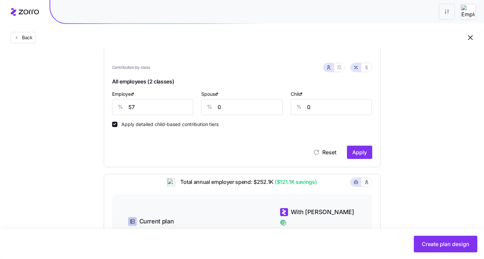
scroll to position [71, 0]
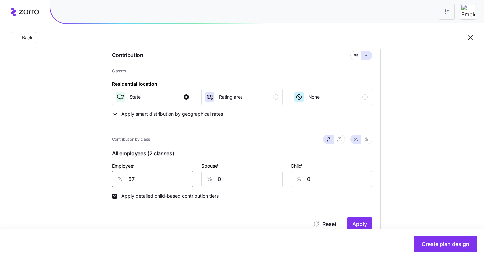
click at [159, 179] on input "57" at bounding box center [153, 179] width 82 height 16
type input "80"
click at [366, 222] on span "Apply" at bounding box center [360, 224] width 15 height 8
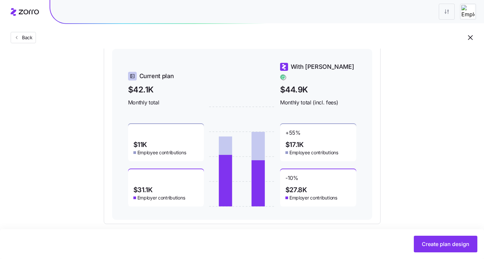
scroll to position [297, 0]
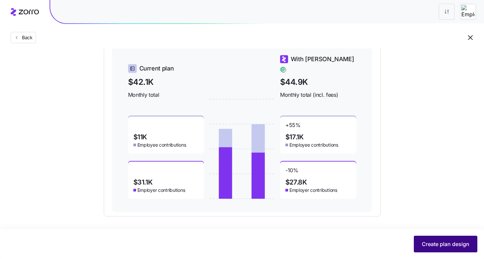
click at [442, 245] on span "Create plan design" at bounding box center [446, 244] width 48 height 8
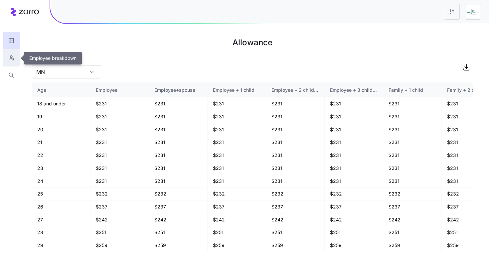
click at [12, 57] on icon "button" at bounding box center [11, 58] width 6 height 7
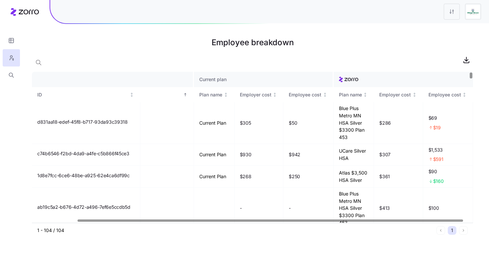
click at [304, 221] on div at bounding box center [271, 221] width 386 height 2
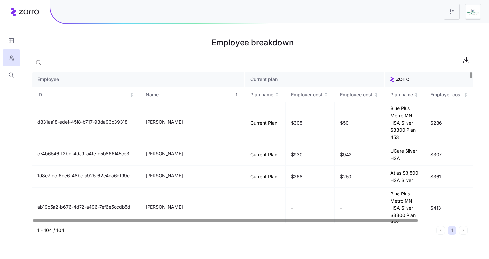
click at [239, 222] on div at bounding box center [226, 221] width 386 height 2
click at [343, 97] on div "Employee cost" at bounding box center [359, 94] width 39 height 7
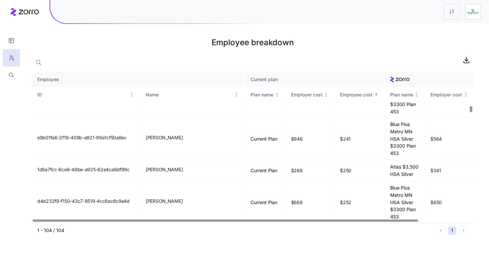
scroll to position [1073, 0]
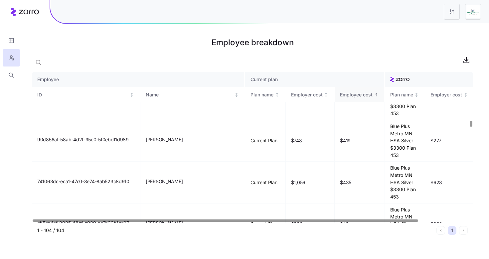
click at [374, 93] on icon "Sorted ascending" at bounding box center [376, 95] width 5 height 5
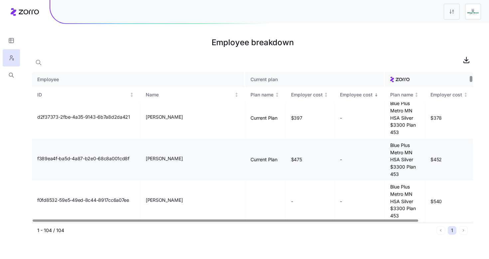
scroll to position [0, 0]
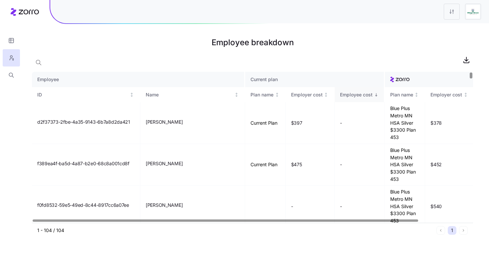
click at [376, 95] on icon "Sorted descending" at bounding box center [376, 95] width 1 height 1
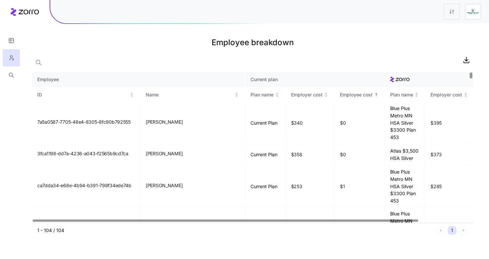
scroll to position [0, 58]
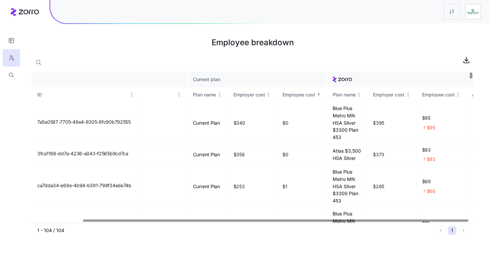
click at [420, 222] on div at bounding box center [276, 221] width 386 height 2
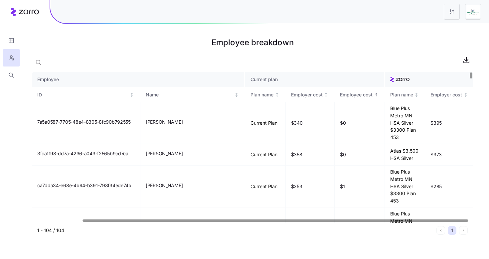
click at [162, 222] on div at bounding box center [276, 221] width 386 height 2
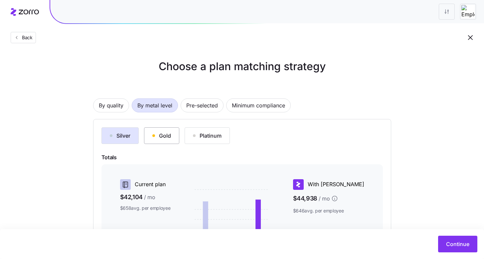
click at [164, 138] on div "Gold" at bounding box center [161, 136] width 19 height 8
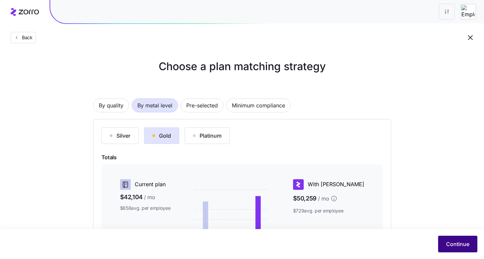
click at [459, 247] on span "Continue" at bounding box center [457, 244] width 23 height 8
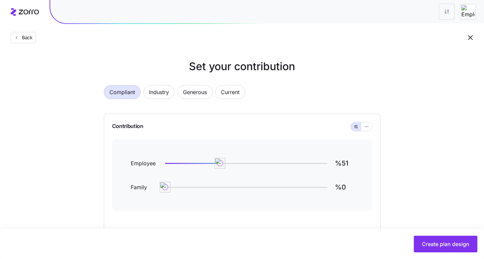
click at [369, 131] on div at bounding box center [361, 126] width 21 height 9
click at [368, 129] on button "button" at bounding box center [366, 126] width 5 height 5
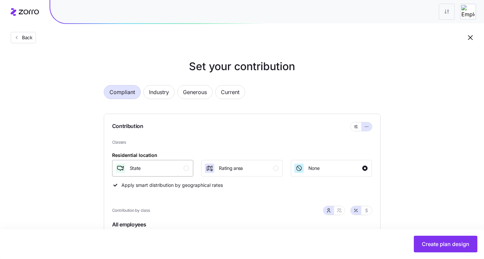
click at [164, 175] on button "State" at bounding box center [153, 168] width 82 height 17
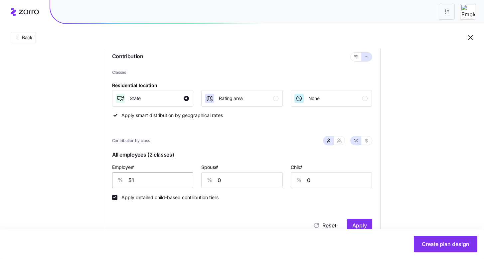
scroll to position [70, 0]
click at [166, 176] on input "51" at bounding box center [153, 180] width 82 height 16
type input "80"
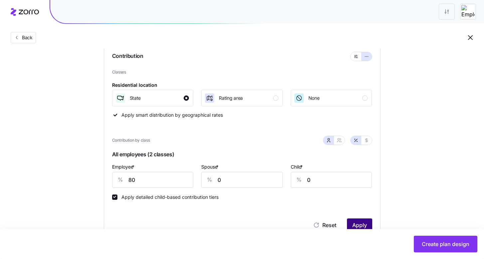
click at [368, 226] on button "Apply" at bounding box center [359, 225] width 25 height 13
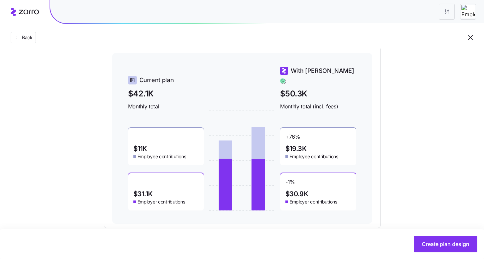
scroll to position [297, 0]
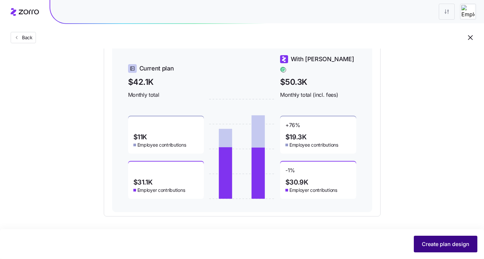
click at [456, 245] on span "Create plan design" at bounding box center [446, 244] width 48 height 8
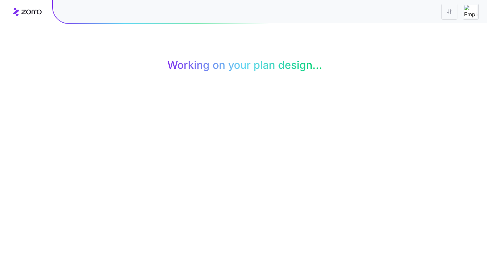
scroll to position [0, 0]
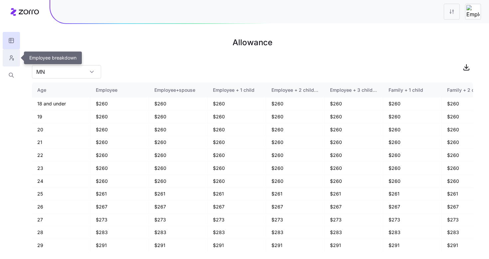
click at [11, 57] on icon "button" at bounding box center [11, 58] width 6 height 7
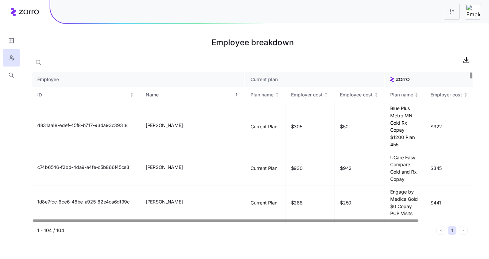
scroll to position [0, 58]
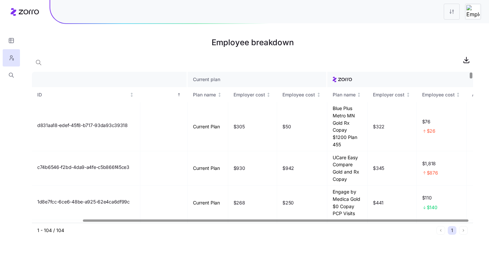
click at [382, 222] on div at bounding box center [276, 221] width 386 height 2
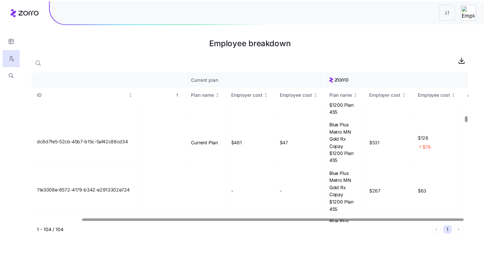
scroll to position [1301, 58]
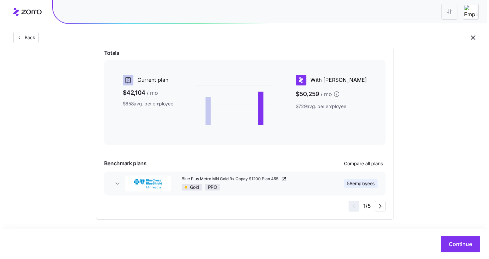
scroll to position [108, 0]
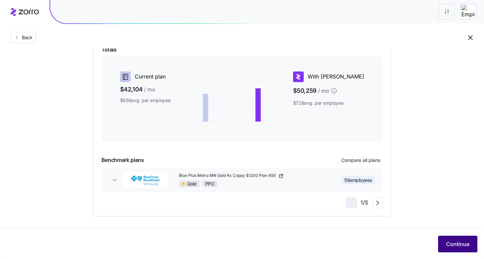
click at [458, 246] on span "Continue" at bounding box center [457, 244] width 23 height 8
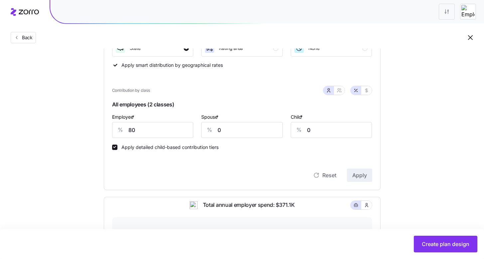
scroll to position [122, 0]
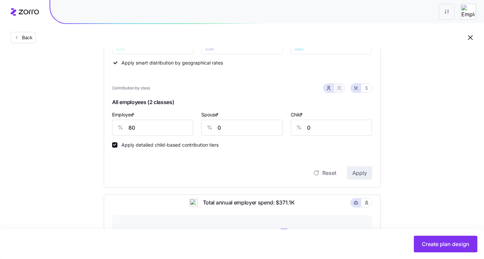
click at [339, 89] on icon "button" at bounding box center [339, 88] width 5 height 5
type input "40"
type input "43"
click at [213, 125] on input "40" at bounding box center [208, 128] width 59 height 16
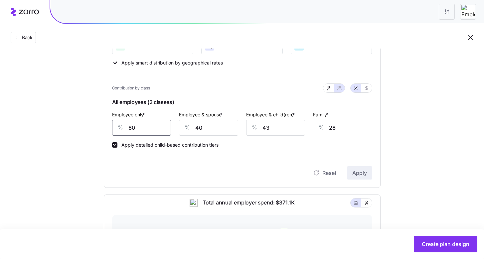
click at [162, 126] on input "80" at bounding box center [141, 128] width 59 height 16
type input "8"
type input "53"
type input "85"
type input "26"
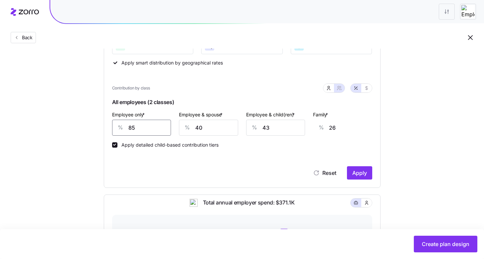
type input "85"
type input "7"
type input "3"
type input "70"
type input "47"
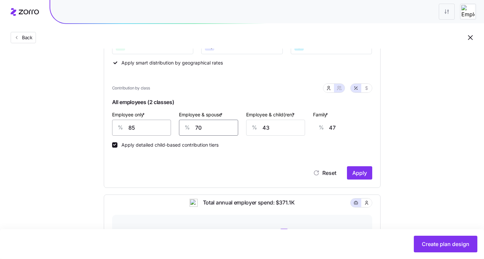
type input "70"
type input "7"
type input "24"
type input "70"
type input "65"
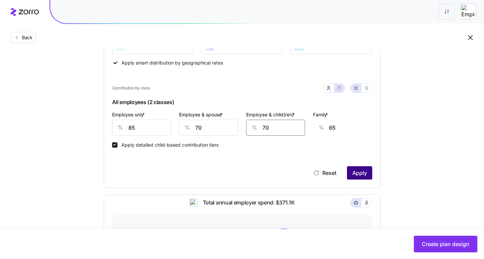
type input "70"
click at [360, 174] on span "Apply" at bounding box center [360, 173] width 15 height 8
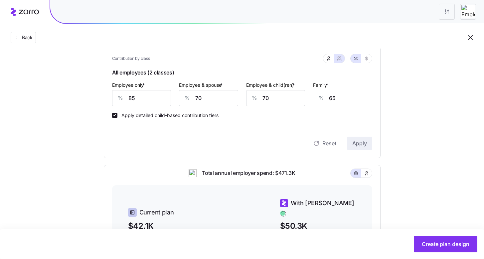
scroll to position [104, 0]
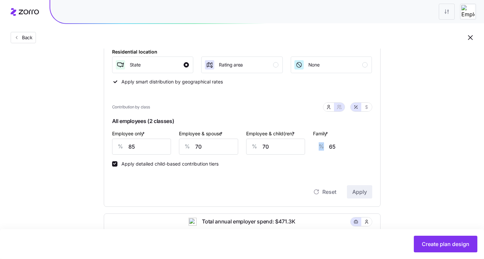
drag, startPoint x: 328, startPoint y: 147, endPoint x: 341, endPoint y: 146, distance: 13.7
click at [341, 146] on div "% 65" at bounding box center [342, 147] width 59 height 16
drag, startPoint x: 339, startPoint y: 146, endPoint x: 330, endPoint y: 147, distance: 9.0
click at [330, 147] on input "65" at bounding box center [358, 147] width 59 height 16
click at [330, 148] on input "65" at bounding box center [358, 147] width 59 height 16
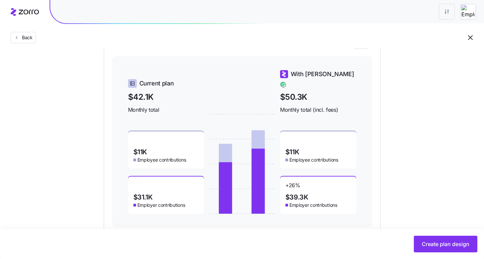
scroll to position [281, 0]
click at [424, 192] on div "Set your contribution Compliant Industry Generous Current Contribution Classes …" at bounding box center [242, 4] width 484 height 454
click at [443, 242] on span "Create plan design" at bounding box center [446, 244] width 48 height 8
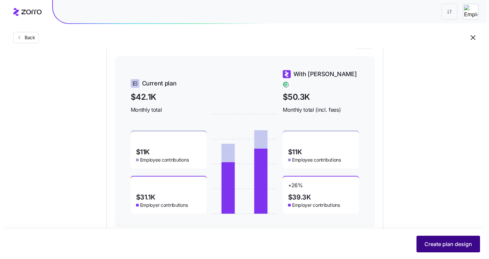
scroll to position [0, 0]
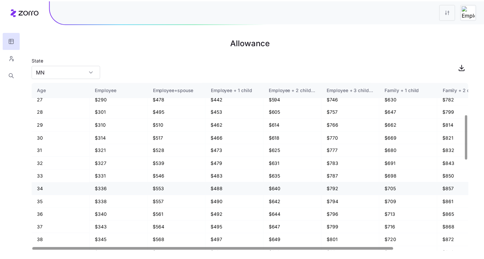
scroll to position [173, 0]
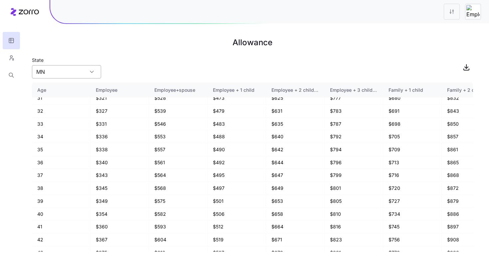
click at [96, 69] on div "MN" at bounding box center [66, 71] width 69 height 13
click at [115, 64] on div "State MN" at bounding box center [252, 67] width 441 height 23
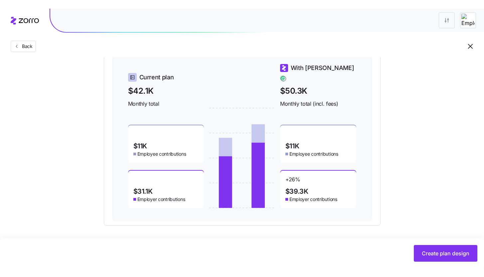
scroll to position [279, 0]
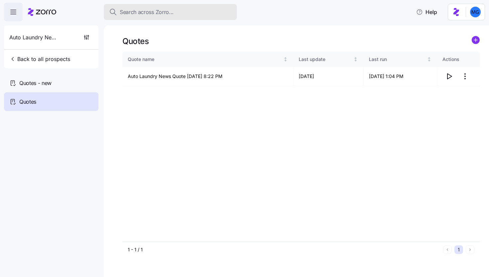
click at [133, 10] on span "Search across Zorro..." at bounding box center [147, 12] width 54 height 8
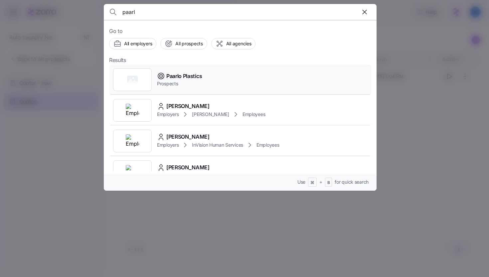
type input "paarl"
click at [217, 75] on div "Paarlo Plastics Prospects" at bounding box center [240, 79] width 262 height 31
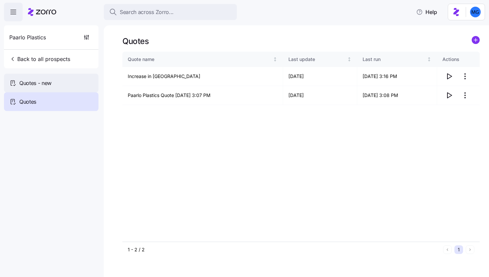
click at [65, 80] on div "Quotes - new" at bounding box center [51, 83] width 95 height 19
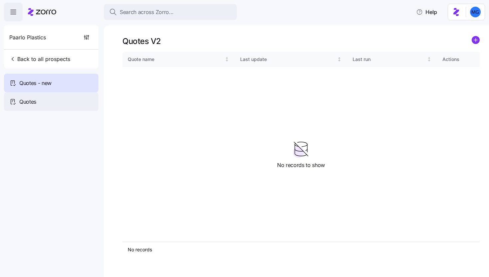
click at [52, 101] on div "Quotes" at bounding box center [51, 101] width 95 height 19
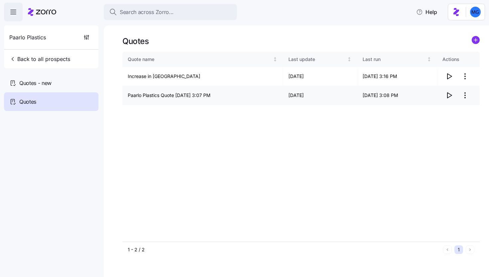
click at [449, 97] on icon "button" at bounding box center [449, 95] width 8 height 8
click at [447, 78] on icon "button" at bounding box center [449, 76] width 8 height 8
click at [451, 96] on icon "button" at bounding box center [450, 95] width 4 height 5
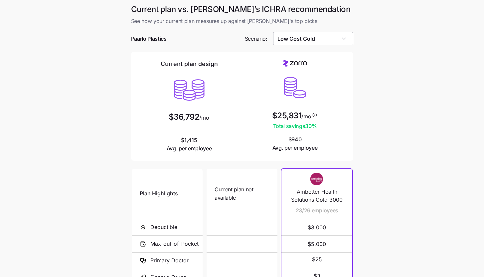
click at [346, 38] on input "Low Cost Gold" at bounding box center [313, 38] width 80 height 13
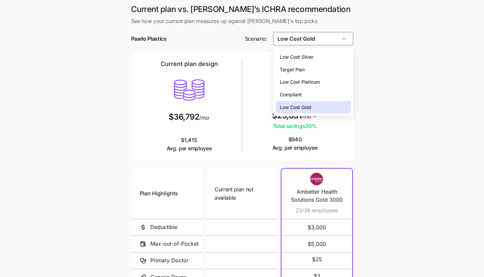
click at [364, 108] on main "Current plan vs. [PERSON_NAME]’s ICHRA recommendation See how your current plan…" at bounding box center [242, 181] width 484 height 363
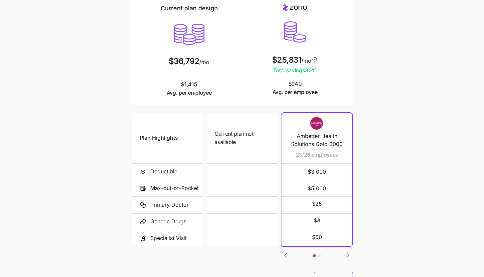
scroll to position [87, 0]
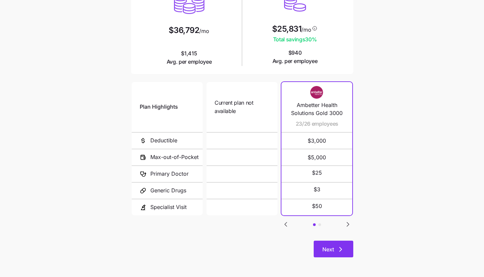
click at [341, 244] on button "Next" at bounding box center [334, 248] width 40 height 17
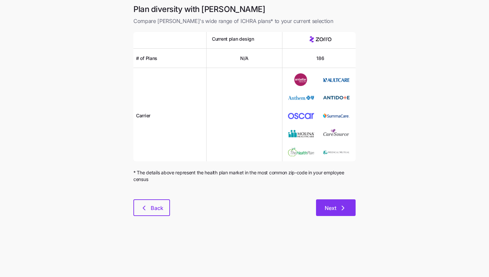
click at [334, 202] on button "Next" at bounding box center [336, 207] width 40 height 17
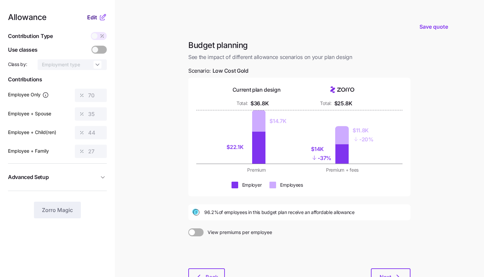
click at [95, 17] on span "Edit" at bounding box center [92, 17] width 10 height 8
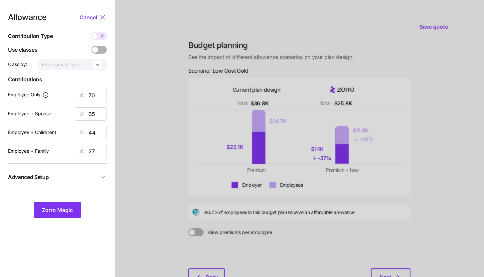
click at [96, 172] on button "Advanced Setup" at bounding box center [57, 177] width 99 height 16
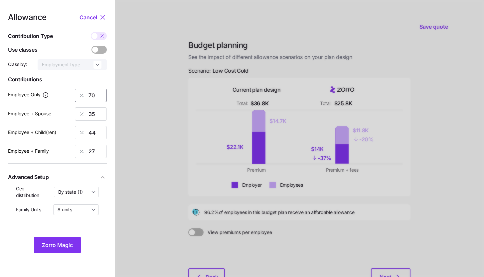
click at [100, 96] on input "70" at bounding box center [91, 95] width 32 height 13
click at [101, 35] on icon at bounding box center [101, 35] width 0 height 0
click at [91, 32] on input "checkbox" at bounding box center [91, 32] width 0 height 0
type input "520"
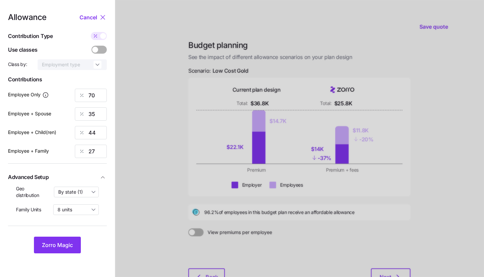
type input "520"
click at [102, 31] on div "Allowance Cancel Contribution Type Use classes Class by: Employment type Contri…" at bounding box center [57, 133] width 99 height 240
click at [100, 34] on span at bounding box center [95, 36] width 9 height 8
click at [91, 32] on input "checkbox" at bounding box center [91, 32] width 0 height 0
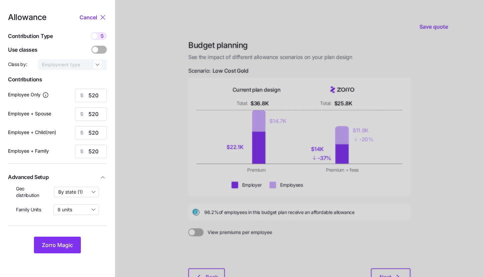
type input "70"
type input "35"
type input "44"
type input "27"
click at [98, 96] on input "70" at bounding box center [91, 95] width 32 height 13
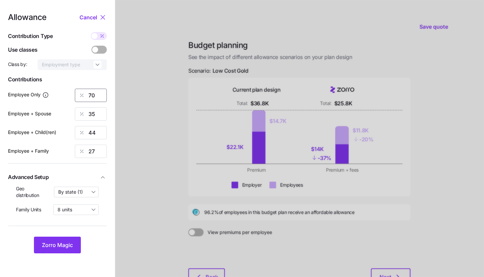
click at [98, 96] on input "70" at bounding box center [91, 95] width 32 height 13
type input "100"
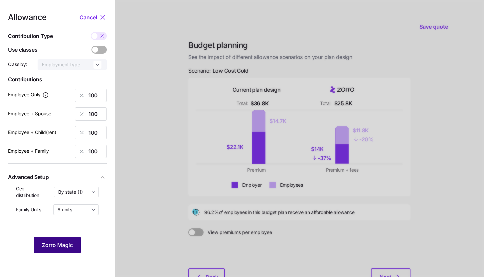
click at [61, 241] on button "Zorro Magic" at bounding box center [57, 244] width 47 height 17
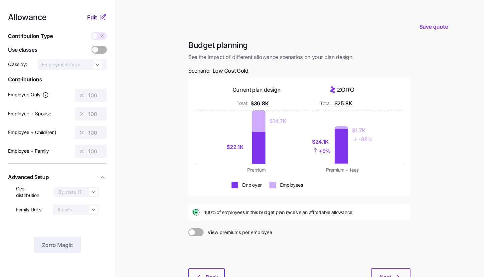
click at [94, 17] on span "Edit" at bounding box center [92, 17] width 10 height 8
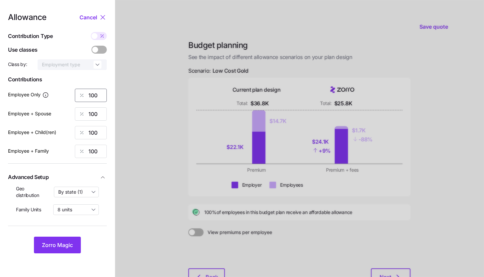
click at [100, 95] on input "100" at bounding box center [91, 95] width 32 height 13
click at [59, 244] on span "Zorro Magic" at bounding box center [57, 245] width 31 height 8
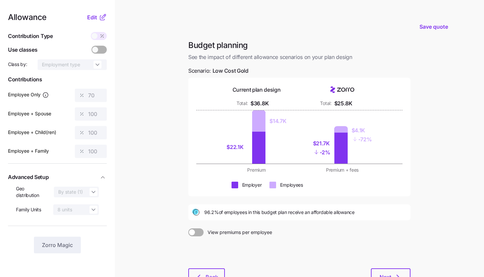
click at [94, 23] on div "Allowance Edit Contribution Type Use classes Class by: Employment type Contribu…" at bounding box center [57, 133] width 99 height 240
click at [97, 18] on button "Edit" at bounding box center [93, 17] width 12 height 8
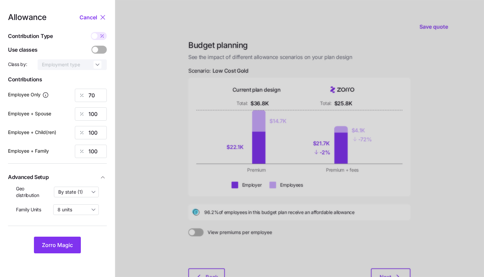
click at [96, 32] on div "Contribution Type" at bounding box center [57, 36] width 99 height 8
click at [96, 32] on div at bounding box center [99, 36] width 16 height 8
click at [91, 32] on input "checkbox" at bounding box center [91, 32] width 0 height 0
type input "520"
type input "1486"
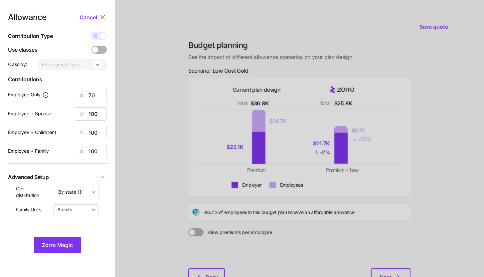
type input "1186"
type input "1929"
click at [93, 113] on input "1486" at bounding box center [91, 113] width 32 height 13
type input "520"
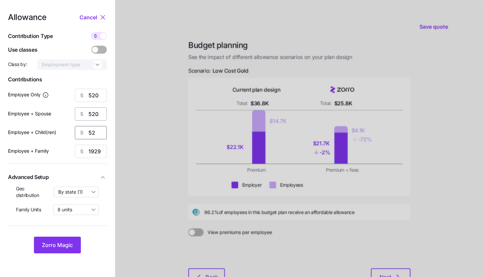
type input "52"
type input "520"
click at [63, 247] on span "Zorro Magic" at bounding box center [57, 245] width 31 height 8
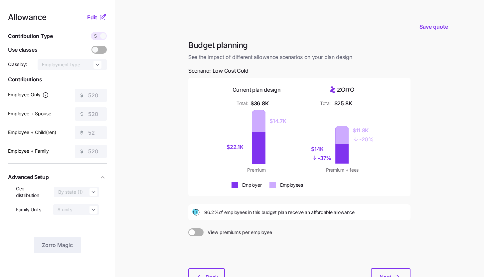
click at [137, 112] on main "Save quote Budget planning See the impact of different allowance scenarios on y…" at bounding box center [242, 163] width 484 height 327
drag, startPoint x: 204, startPoint y: 212, endPoint x: 217, endPoint y: 212, distance: 13.3
click at [217, 212] on div "96.2% of employees in this budget plan receive an affordable allowance" at bounding box center [299, 212] width 214 height 8
click at [186, 159] on div "Budget planning See the impact of different allowance scenarios on your plan de…" at bounding box center [299, 166] width 233 height 253
click at [92, 16] on span "Edit" at bounding box center [92, 17] width 10 height 8
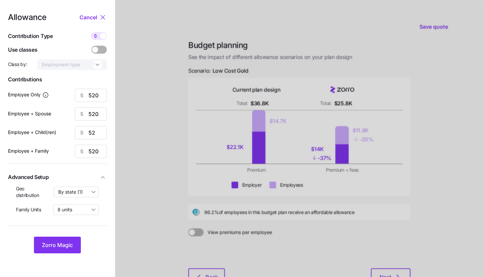
click at [100, 35] on span at bounding box center [103, 36] width 6 height 6
click at [91, 32] on input "checkbox" at bounding box center [91, 32] width 0 height 0
type input "70"
type input "35"
type input "4"
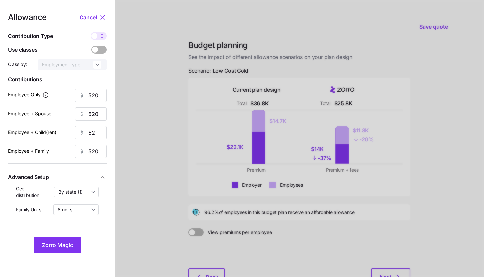
type input "27"
click at [99, 93] on input "70" at bounding box center [91, 95] width 32 height 13
click at [66, 241] on span "Zorro Magic" at bounding box center [57, 245] width 31 height 8
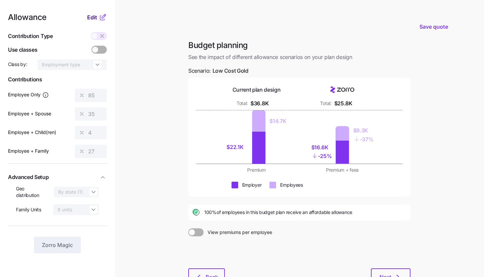
click at [99, 20] on button "Edit" at bounding box center [93, 17] width 12 height 8
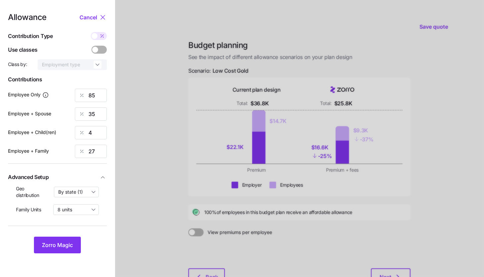
click at [102, 38] on icon at bounding box center [102, 35] width 5 height 5
click at [91, 32] on input "checkbox" at bounding box center [91, 32] width 0 height 0
type input "632"
type input "520"
type input "52"
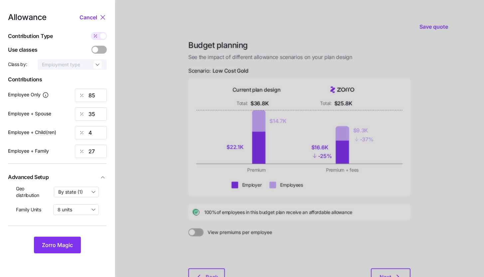
type input "520"
click at [96, 116] on input "520" at bounding box center [91, 113] width 32 height 13
type input "632"
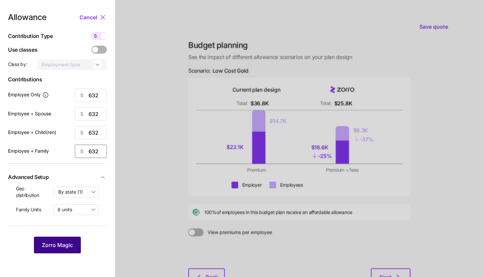
type input "632"
click at [58, 252] on button "Zorro Magic" at bounding box center [57, 244] width 47 height 17
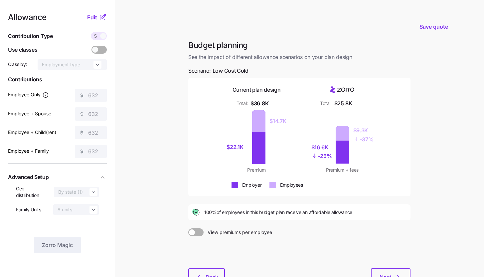
click at [148, 163] on main "Save quote Budget planning See the impact of different allowance scenarios on y…" at bounding box center [242, 163] width 484 height 327
click at [99, 18] on icon at bounding box center [103, 17] width 8 height 8
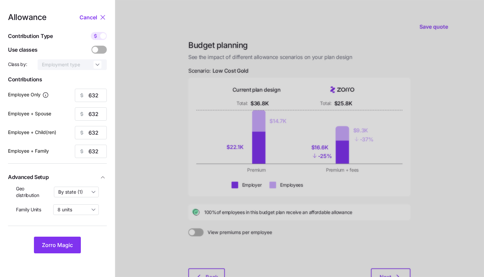
click at [102, 39] on div at bounding box center [99, 36] width 16 height 8
click at [91, 32] on input "checkbox" at bounding box center [91, 32] width 0 height 0
type input "85"
type input "43"
type input "53"
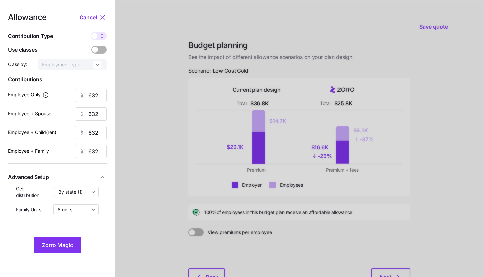
type input "33"
click at [99, 12] on nav "Allowance Cancel Contribution Type Use classes Class by: Employment type Contri…" at bounding box center [57, 163] width 115 height 327
click at [64, 248] on span "Zorro Magic" at bounding box center [57, 245] width 31 height 8
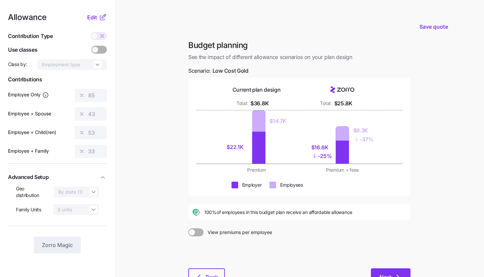
click at [397, 272] on button "Next" at bounding box center [391, 276] width 40 height 17
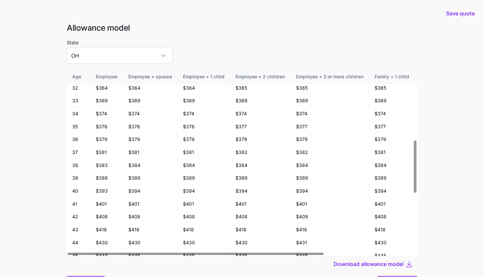
scroll to position [272, 0]
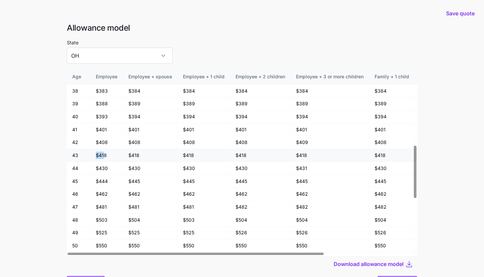
drag, startPoint x: 97, startPoint y: 154, endPoint x: 105, endPoint y: 156, distance: 7.6
click at [105, 156] on td "$418" at bounding box center [107, 155] width 33 height 13
click at [114, 156] on td "$418" at bounding box center [107, 155] width 33 height 13
click at [108, 61] on input "OH" at bounding box center [120, 56] width 106 height 16
click at [75, 205] on td "47" at bounding box center [79, 206] width 24 height 13
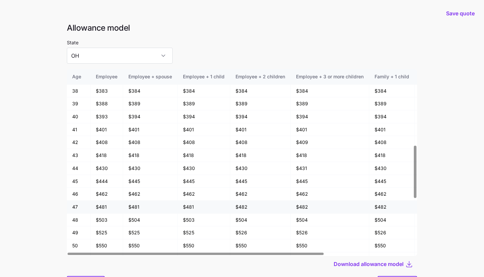
click at [110, 205] on td "$481" at bounding box center [107, 206] width 33 height 13
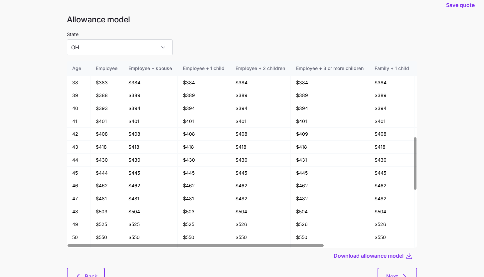
scroll to position [36, 0]
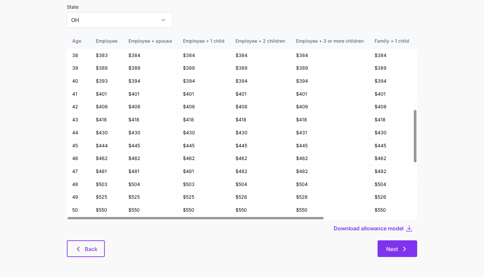
click at [407, 254] on button "Next" at bounding box center [398, 248] width 40 height 17
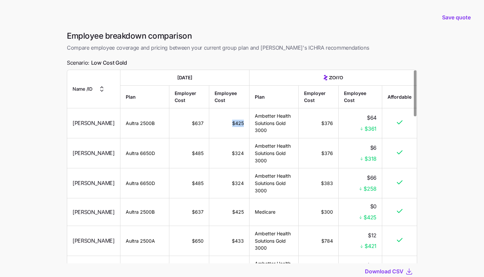
drag, startPoint x: 230, startPoint y: 124, endPoint x: 243, endPoint y: 124, distance: 13.3
click at [243, 124] on td "$425" at bounding box center [229, 123] width 40 height 30
click at [239, 132] on td "$425" at bounding box center [229, 123] width 40 height 30
drag, startPoint x: 269, startPoint y: 128, endPoint x: 254, endPoint y: 115, distance: 20.7
click at [254, 115] on td "Ambetter Health Solutions Gold 3000" at bounding box center [274, 123] width 49 height 30
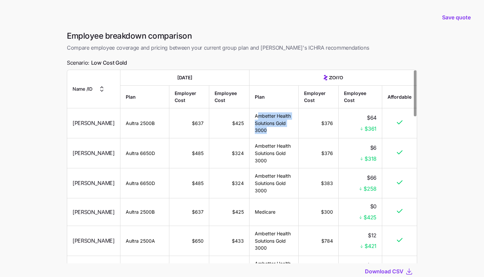
click at [283, 131] on td "Ambetter Health Solutions Gold 3000" at bounding box center [274, 123] width 49 height 30
drag, startPoint x: 368, startPoint y: 118, endPoint x: 377, endPoint y: 118, distance: 9.3
click at [377, 118] on td "$64 $361" at bounding box center [361, 123] width 44 height 30
click at [378, 125] on td "$64 $361" at bounding box center [361, 123] width 44 height 30
drag, startPoint x: 321, startPoint y: 125, endPoint x: 333, endPoint y: 125, distance: 11.7
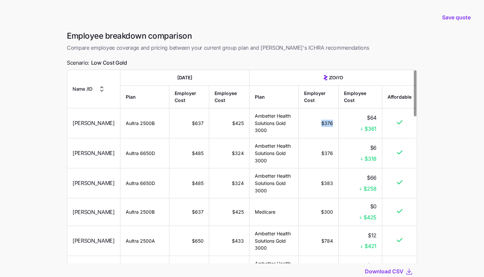
click at [333, 125] on td "$376" at bounding box center [319, 123] width 40 height 30
click at [327, 136] on td "$376" at bounding box center [319, 123] width 40 height 30
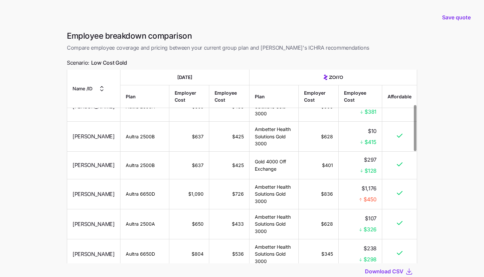
scroll to position [176, 0]
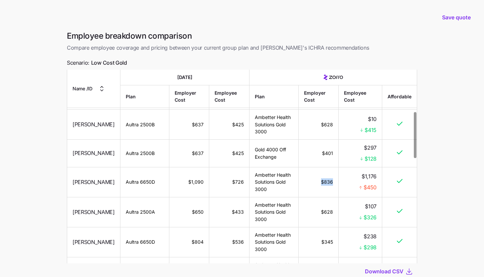
drag, startPoint x: 320, startPoint y: 183, endPoint x: 335, endPoint y: 183, distance: 15.6
click at [335, 183] on td "$836" at bounding box center [319, 182] width 40 height 30
click at [327, 187] on td "$836" at bounding box center [319, 182] width 40 height 30
drag, startPoint x: 360, startPoint y: 176, endPoint x: 378, endPoint y: 178, distance: 19.0
click at [377, 177] on td "$1,176 $450" at bounding box center [361, 182] width 44 height 30
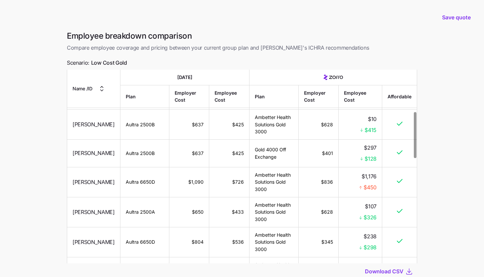
click at [379, 182] on td "$1,176 $450" at bounding box center [361, 182] width 44 height 30
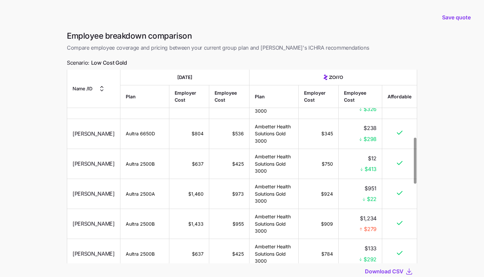
scroll to position [284, 0]
drag, startPoint x: 229, startPoint y: 225, endPoint x: 241, endPoint y: 225, distance: 11.7
click at [241, 225] on td "$955" at bounding box center [229, 224] width 40 height 30
drag, startPoint x: 363, startPoint y: 218, endPoint x: 383, endPoint y: 218, distance: 20.0
click at [383, 218] on tr "Terri Deetz Aultra 2500B $1,433 $955 Ambetter Health Solutions Gold 3000 $909 $…" at bounding box center [242, 224] width 350 height 30
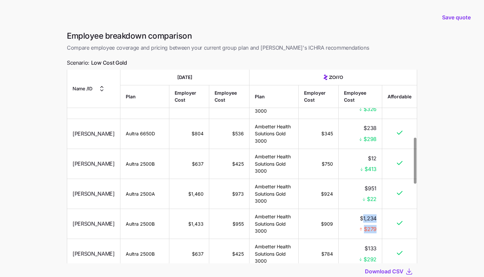
click at [379, 219] on td "$1,234 $279" at bounding box center [361, 224] width 44 height 30
drag, startPoint x: 361, startPoint y: 227, endPoint x: 377, endPoint y: 229, distance: 16.7
click at [377, 229] on td "$1,234 $279" at bounding box center [361, 224] width 44 height 30
click at [381, 228] on td "$1,234 $279" at bounding box center [361, 224] width 44 height 30
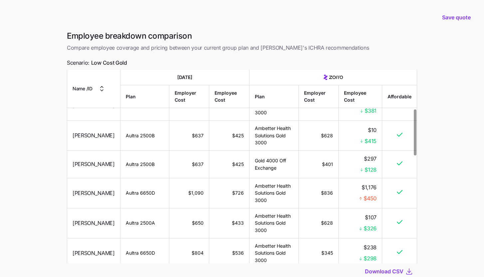
scroll to position [0, 0]
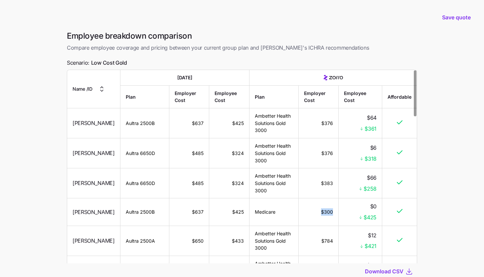
drag, startPoint x: 320, startPoint y: 212, endPoint x: 335, endPoint y: 212, distance: 15.0
click at [335, 212] on td "$300" at bounding box center [319, 212] width 40 height 28
click at [327, 223] on td "$300" at bounding box center [319, 212] width 40 height 28
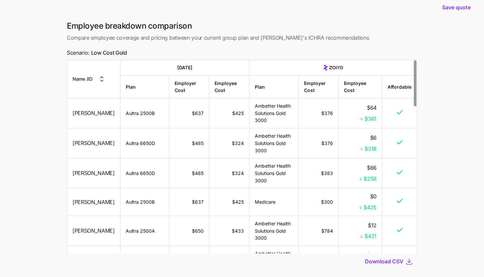
scroll to position [47, 0]
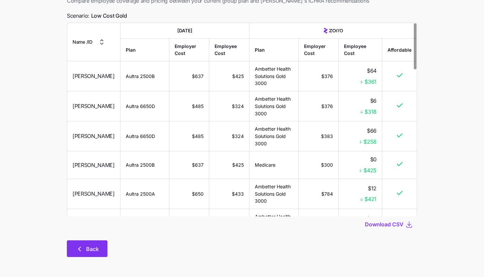
click at [98, 244] on button "Back" at bounding box center [87, 248] width 41 height 17
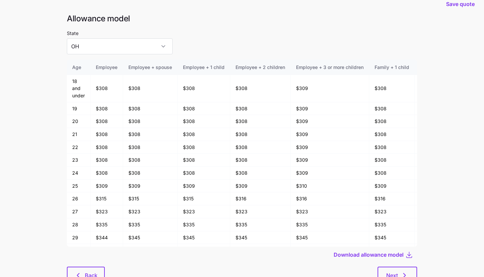
scroll to position [36, 0]
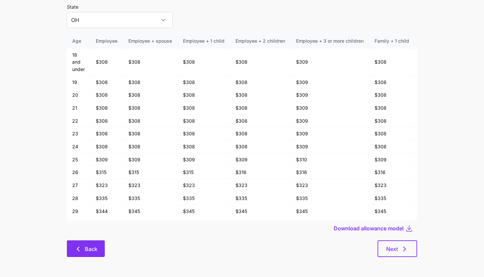
click at [76, 256] on button "Back" at bounding box center [86, 248] width 38 height 17
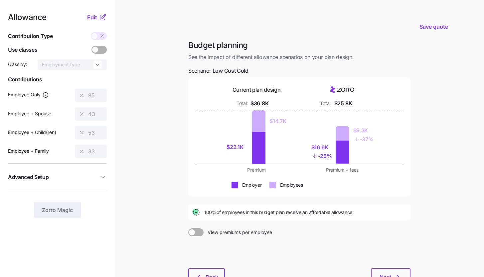
click at [289, 79] on div "Current plan design Total: $36.8K Total: $25.8K $22.1K $14.7K $16.6K - 25% $9.3…" at bounding box center [299, 137] width 222 height 119
drag, startPoint x: 327, startPoint y: 100, endPoint x: 360, endPoint y: 102, distance: 33.7
click at [360, 102] on div "Total: $25.8K" at bounding box center [343, 103] width 78 height 8
click at [363, 103] on div "Total: $25.8K" at bounding box center [343, 103] width 78 height 8
drag, startPoint x: 311, startPoint y: 147, endPoint x: 330, endPoint y: 146, distance: 19.4
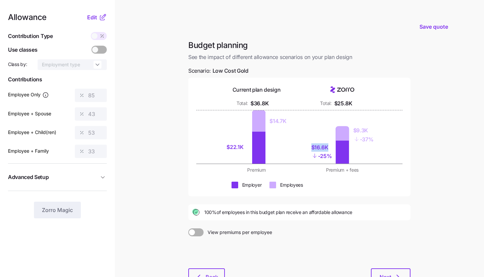
click at [330, 146] on div "$16.6K - 25% $9.3K - 37%" at bounding box center [343, 136] width 78 height 53
click at [325, 176] on div at bounding box center [299, 177] width 206 height 8
drag, startPoint x: 227, startPoint y: 145, endPoint x: 244, endPoint y: 147, distance: 17.1
click at [244, 147] on div "$22.1K" at bounding box center [238, 147] width 22 height 8
click at [235, 162] on div "$22.1K" at bounding box center [238, 147] width 22 height 32
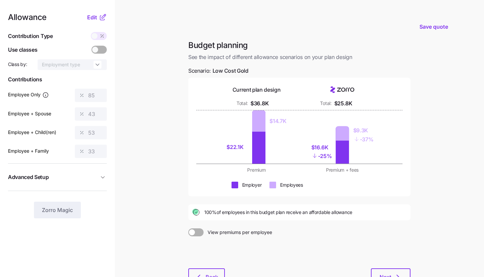
click at [155, 133] on main "Save quote Budget planning See the impact of different allowance scenarios on y…" at bounding box center [242, 163] width 484 height 327
click at [99, 19] on button "Edit" at bounding box center [93, 17] width 12 height 8
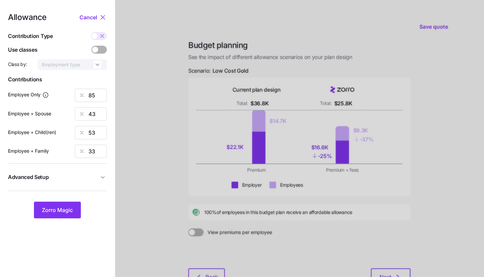
click at [101, 35] on icon at bounding box center [101, 35] width 0 height 0
click at [91, 32] on input "checkbox" at bounding box center [91, 32] width 0 height 0
type input "632"
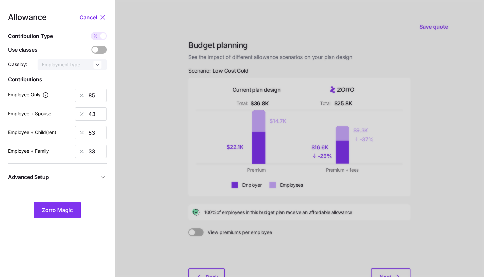
type input "632"
click at [101, 37] on span at bounding box center [103, 36] width 6 height 6
click at [91, 32] on input "checkbox" at bounding box center [91, 32] width 0 height 0
type input "85"
type input "43"
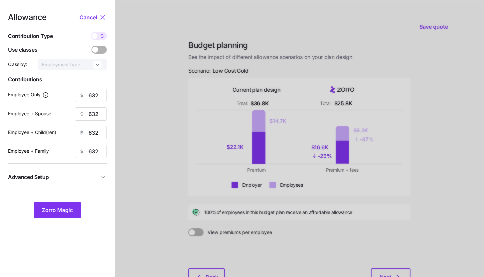
type input "53"
type input "33"
click at [97, 181] on button "Advanced Setup" at bounding box center [57, 177] width 99 height 16
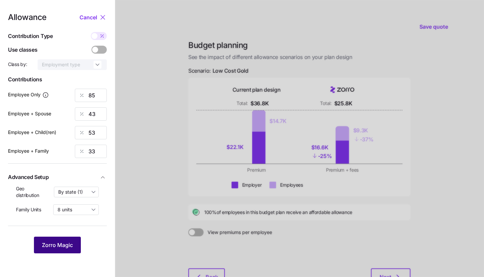
click at [69, 246] on span "Zorro Magic" at bounding box center [57, 245] width 31 height 8
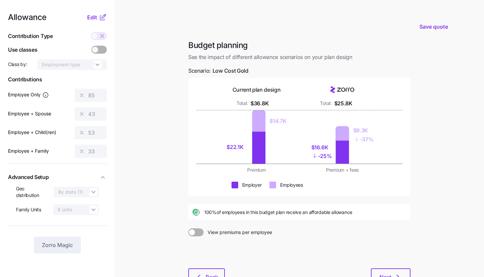
click at [100, 18] on icon at bounding box center [103, 17] width 8 height 8
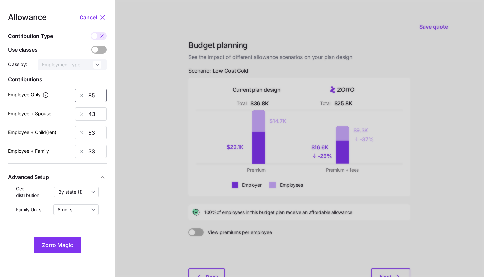
drag, startPoint x: 89, startPoint y: 95, endPoint x: 96, endPoint y: 96, distance: 6.7
click at [96, 96] on input "85" at bounding box center [91, 95] width 32 height 13
click at [201, 81] on div at bounding box center [299, 163] width 369 height 327
drag, startPoint x: 212, startPoint y: 69, endPoint x: 267, endPoint y: 69, distance: 55.3
click at [267, 69] on div at bounding box center [299, 163] width 369 height 327
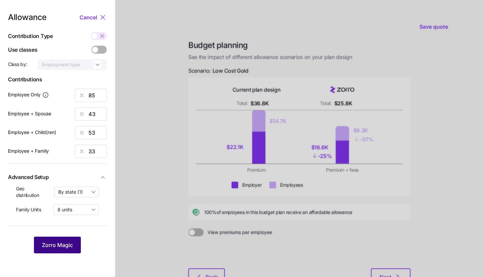
click at [64, 241] on span "Zorro Magic" at bounding box center [57, 245] width 31 height 8
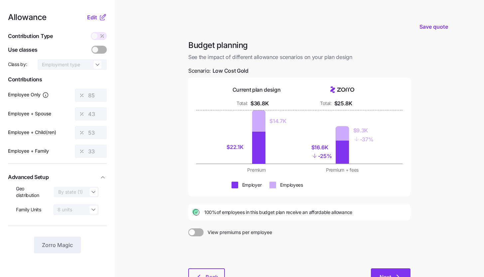
click at [387, 270] on button "Next" at bounding box center [391, 276] width 40 height 17
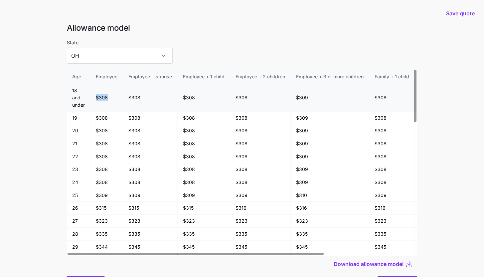
drag, startPoint x: 97, startPoint y: 98, endPoint x: 108, endPoint y: 98, distance: 11.0
click at [108, 98] on td "$308" at bounding box center [107, 97] width 33 height 27
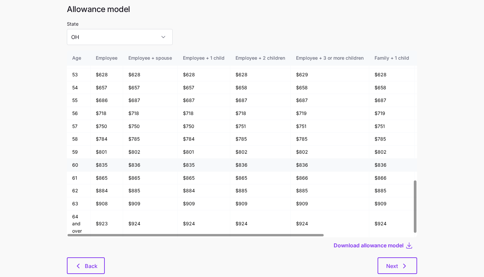
scroll to position [36, 0]
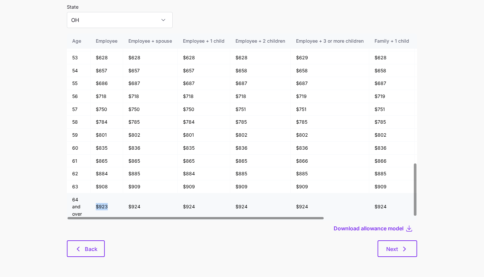
drag, startPoint x: 96, startPoint y: 205, endPoint x: 111, endPoint y: 208, distance: 14.5
click at [111, 208] on td "$923" at bounding box center [107, 206] width 33 height 27
click at [142, 232] on div "Download allowance model" at bounding box center [242, 228] width 351 height 16
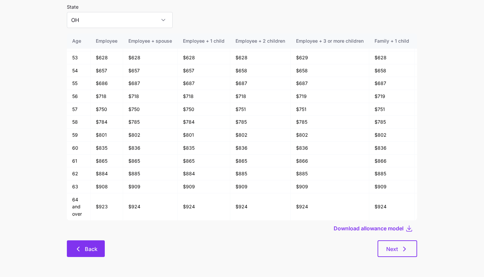
click at [86, 250] on span "Back" at bounding box center [91, 249] width 13 height 8
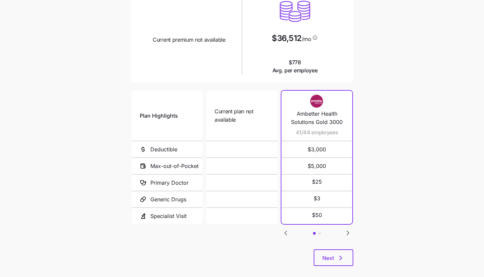
scroll to position [86, 0]
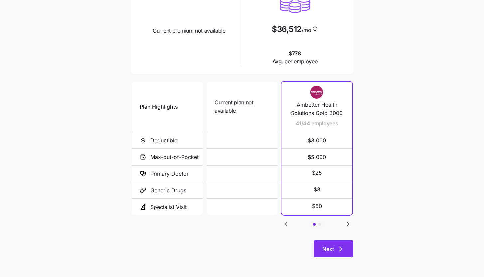
click at [341, 247] on icon "button" at bounding box center [341, 249] width 8 height 8
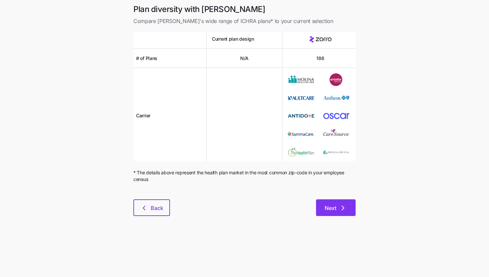
click at [343, 203] on button "Next" at bounding box center [336, 207] width 40 height 17
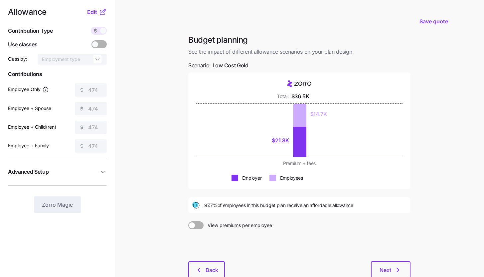
scroll to position [7, 0]
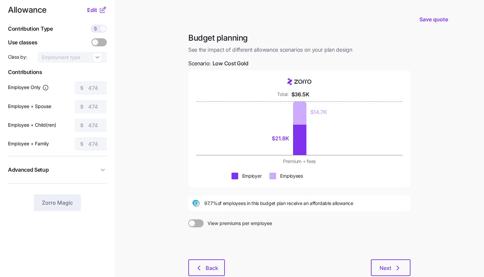
click at [350, 95] on div "Total: $36.5K" at bounding box center [300, 94] width 164 height 8
click at [99, 11] on icon at bounding box center [103, 10] width 8 height 8
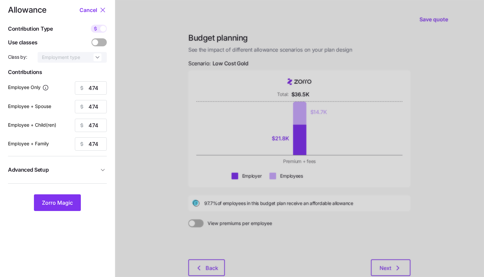
click at [99, 9] on icon at bounding box center [103, 10] width 8 height 8
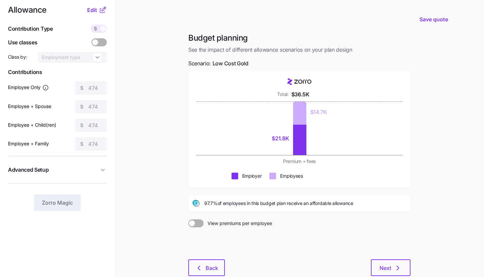
click at [100, 10] on icon at bounding box center [103, 10] width 8 height 8
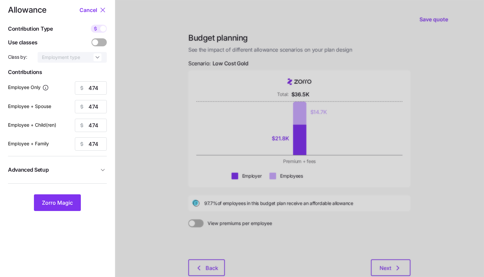
click at [98, 30] on icon at bounding box center [95, 28] width 5 height 5
click at [91, 25] on input "checkbox" at bounding box center [91, 25] width 0 height 0
type input "70"
type input "35"
type input "42"
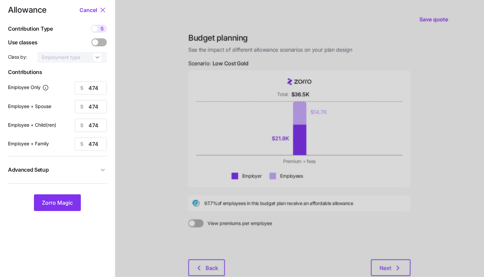
type input "26"
click at [93, 93] on input "70" at bounding box center [91, 87] width 32 height 13
click at [76, 205] on button "Zorro Magic" at bounding box center [57, 202] width 47 height 17
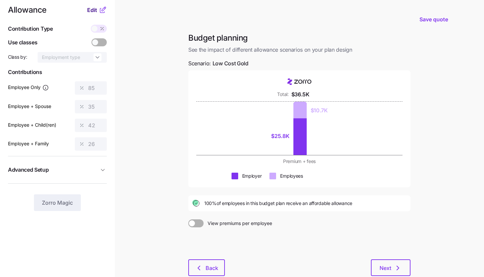
click at [97, 8] on span "Edit" at bounding box center [92, 10] width 10 height 8
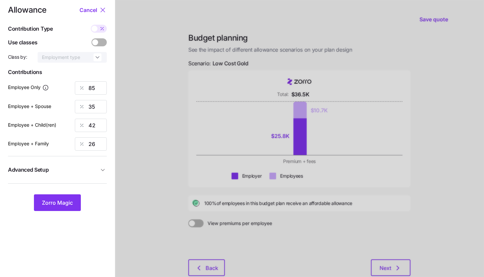
click at [101, 29] on icon at bounding box center [102, 28] width 5 height 5
click at [91, 25] on input "checkbox" at bounding box center [91, 25] width 0 height 0
type input "576"
type input "474"
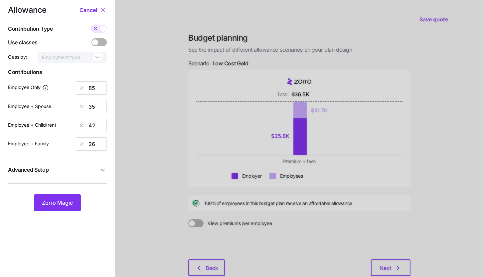
type input "474"
click at [104, 111] on input "474" at bounding box center [91, 106] width 32 height 13
type input "576"
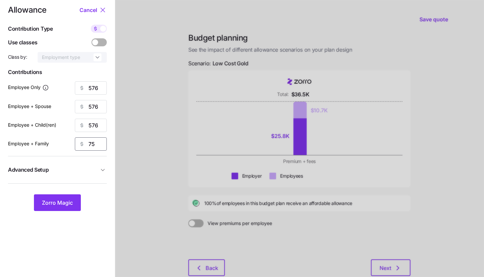
type input "7"
type input "576"
click at [97, 166] on span "Advanced Setup" at bounding box center [53, 169] width 91 height 8
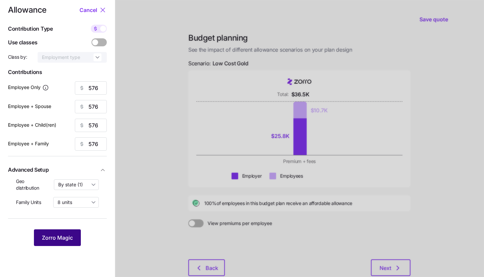
click at [70, 230] on button "Zorro Magic" at bounding box center [57, 237] width 47 height 17
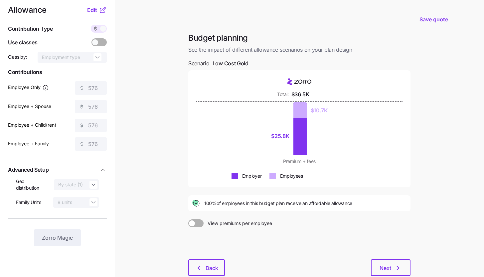
click at [152, 152] on main "Save quote Budget planning See the impact of different allowance scenarios on y…" at bounding box center [242, 156] width 484 height 326
drag, startPoint x: 273, startPoint y: 136, endPoint x: 289, endPoint y: 135, distance: 15.3
click at [289, 135] on div "$25.8K" at bounding box center [280, 136] width 18 height 8
click at [349, 190] on div at bounding box center [299, 191] width 222 height 8
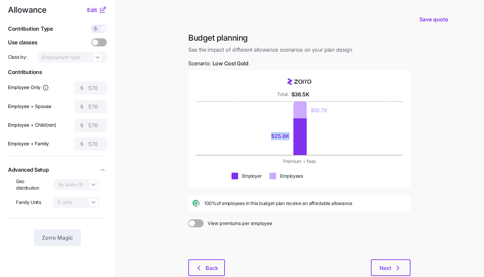
drag, startPoint x: 271, startPoint y: 135, endPoint x: 292, endPoint y: 135, distance: 20.3
click at [292, 135] on div "$25.8K" at bounding box center [283, 136] width 18 height 38
drag, startPoint x: 314, startPoint y: 110, endPoint x: 336, endPoint y: 111, distance: 21.7
click at [336, 111] on div "$25.8K $10.7K" at bounding box center [300, 128] width 164 height 53
click at [342, 123] on div "$25.8K $10.7K" at bounding box center [300, 128] width 164 height 53
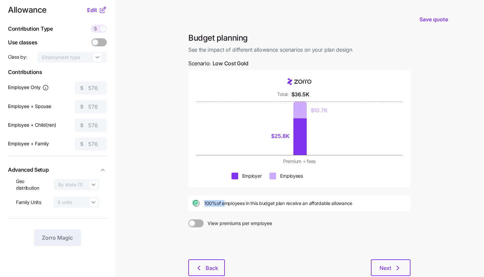
drag, startPoint x: 205, startPoint y: 202, endPoint x: 223, endPoint y: 203, distance: 18.0
click at [223, 203] on span "100% of employees in this budget plan receive an affordable allowance" at bounding box center [278, 203] width 148 height 7
click at [322, 212] on div "Budget planning See the impact of different allowance scenarios on your plan de…" at bounding box center [299, 158] width 233 height 251
click at [97, 7] on span "Edit" at bounding box center [92, 10] width 10 height 8
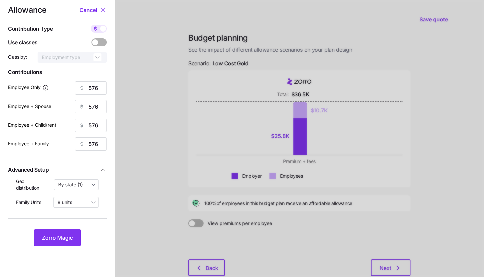
click at [100, 27] on span at bounding box center [95, 29] width 9 height 8
click at [91, 25] on input "checkbox" at bounding box center [91, 25] width 0 height 0
type input "85"
type input "43"
type input "52"
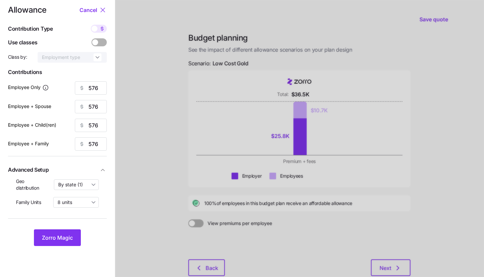
type input "32"
click at [134, 113] on div at bounding box center [299, 156] width 369 height 326
click at [101, 91] on input "85" at bounding box center [91, 87] width 32 height 13
click at [65, 240] on span "Zorro Magic" at bounding box center [57, 237] width 31 height 8
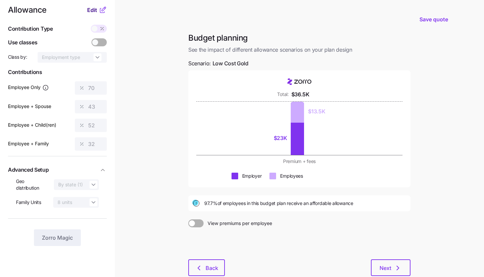
click at [97, 9] on span "Edit" at bounding box center [92, 10] width 10 height 8
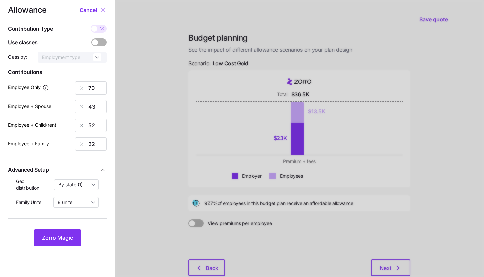
click at [96, 27] on span at bounding box center [95, 29] width 6 height 6
click at [91, 25] on input "checkbox" at bounding box center [91, 25] width 0 height 0
type input "474"
type input "576"
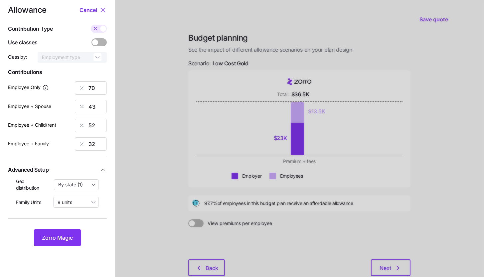
type input "576"
click at [100, 107] on input "576" at bounding box center [91, 106] width 32 height 13
type input "474"
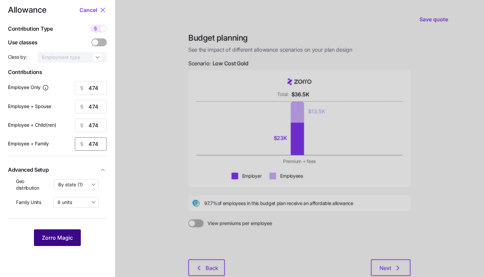
type input "474"
click at [66, 233] on span "Zorro Magic" at bounding box center [57, 237] width 31 height 8
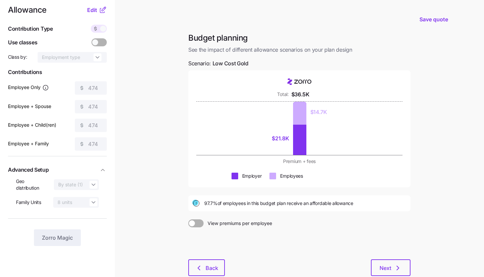
click at [96, 5] on nav "Allowance Edit Contribution Type Use classes Class by: Employment type Contribu…" at bounding box center [57, 156] width 115 height 326
click at [98, 11] on button "Edit" at bounding box center [93, 10] width 12 height 8
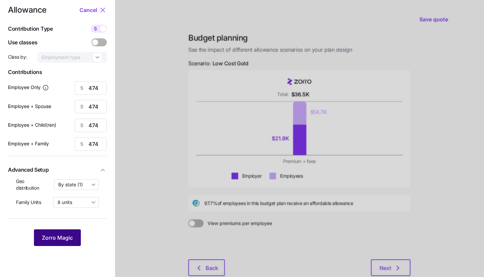
click at [80, 239] on button "Zorro Magic" at bounding box center [57, 237] width 47 height 17
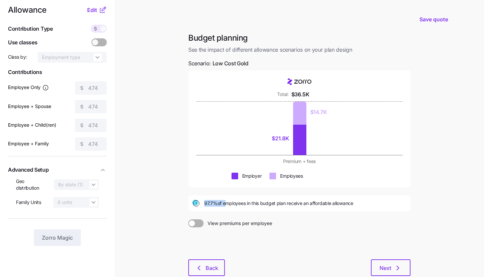
drag, startPoint x: 204, startPoint y: 203, endPoint x: 224, endPoint y: 203, distance: 20.0
click at [224, 203] on div "97.7% of employees in this budget plan receive an affordable allowance" at bounding box center [299, 203] width 214 height 8
click at [280, 211] on div "Budget planning See the impact of different allowance scenarios on your plan de…" at bounding box center [299, 158] width 233 height 251
click at [100, 9] on icon at bounding box center [103, 10] width 8 height 8
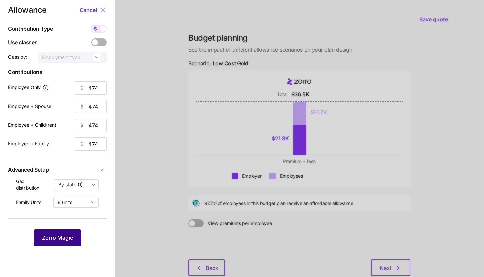
click at [53, 235] on span "Zorro Magic" at bounding box center [57, 237] width 31 height 8
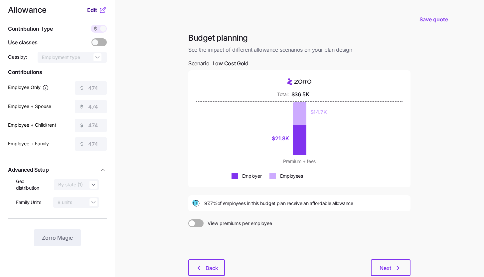
click at [96, 12] on span "Edit" at bounding box center [92, 10] width 10 height 8
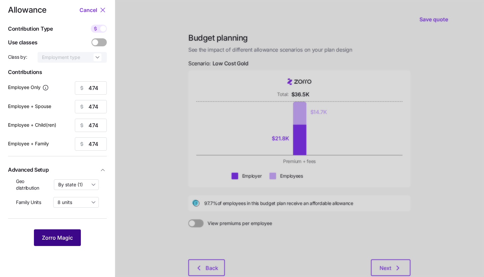
click at [73, 239] on span "Zorro Magic" at bounding box center [57, 237] width 31 height 8
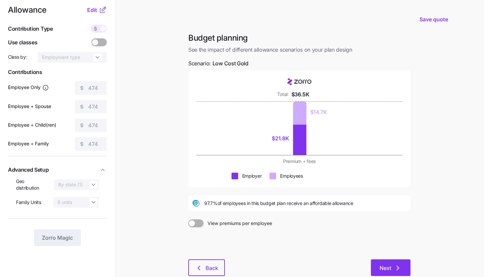
click at [384, 268] on span "Next" at bounding box center [386, 268] width 12 height 8
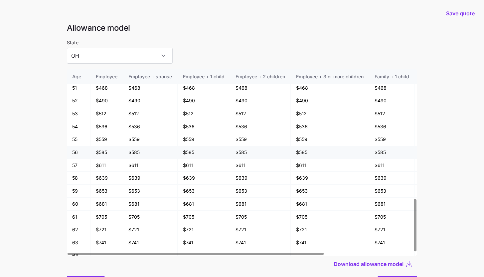
scroll to position [462, 0]
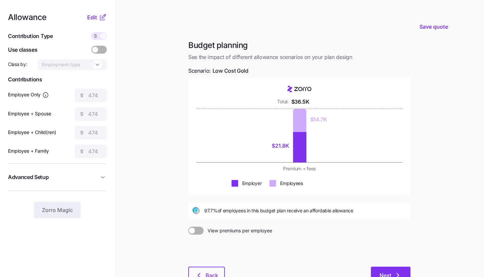
click at [406, 270] on button "Next" at bounding box center [391, 274] width 40 height 17
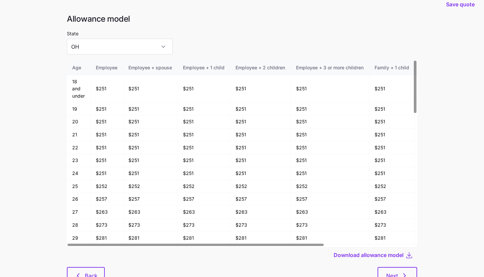
scroll to position [36, 0]
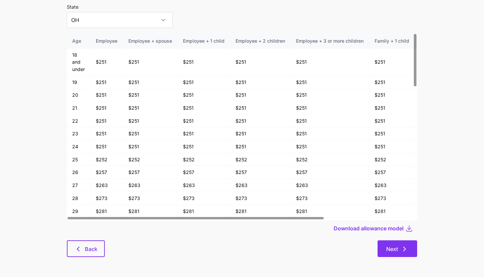
click at [405, 248] on icon "button" at bounding box center [405, 249] width 8 height 8
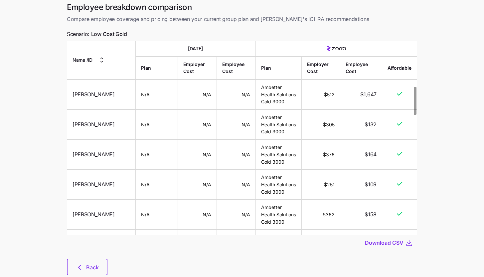
scroll to position [47, 0]
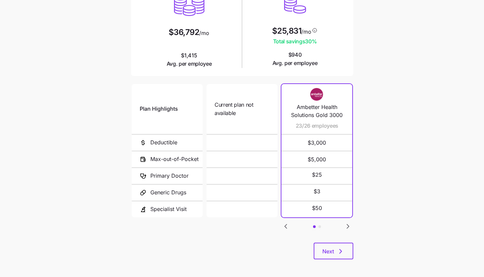
scroll to position [87, 0]
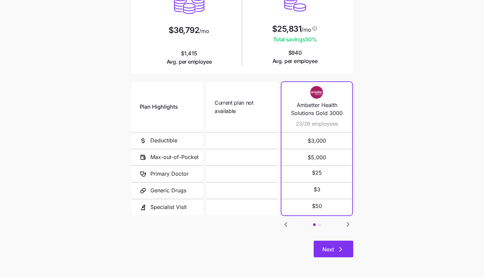
click at [338, 244] on button "Next" at bounding box center [334, 248] width 40 height 17
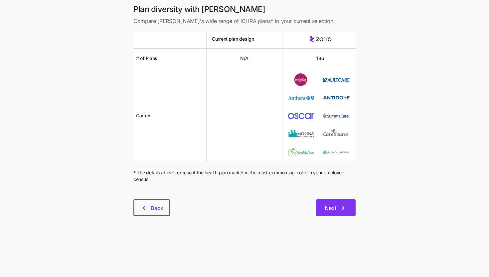
click at [341, 208] on icon "button" at bounding box center [343, 208] width 8 height 8
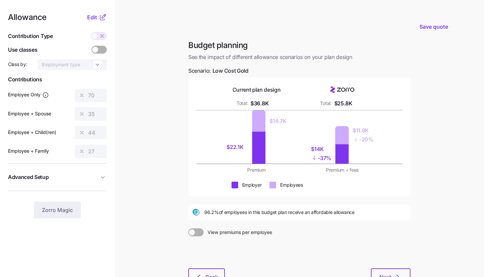
click at [103, 37] on icon at bounding box center [103, 37] width 0 height 0
click at [98, 17] on button "Edit" at bounding box center [93, 17] width 12 height 8
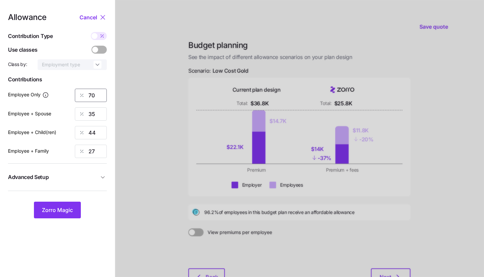
click at [94, 94] on input "70" at bounding box center [91, 95] width 32 height 13
click at [64, 207] on span "Zorro Magic" at bounding box center [57, 210] width 31 height 8
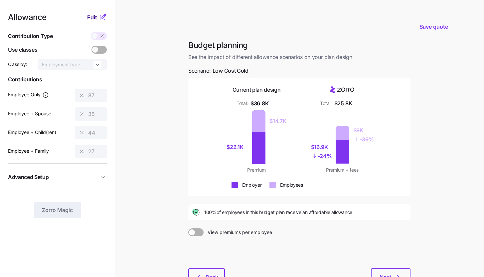
click at [97, 18] on span "Edit" at bounding box center [92, 17] width 10 height 8
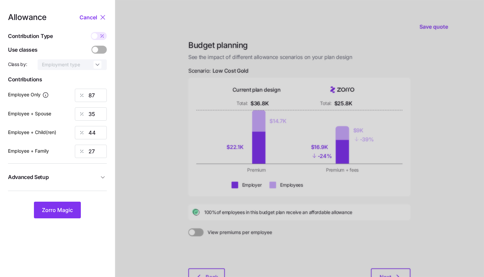
click at [101, 39] on span at bounding box center [102, 36] width 9 height 8
click at [91, 32] on input "checkbox" at bounding box center [91, 32] width 0 height 0
type input "646"
type input "520"
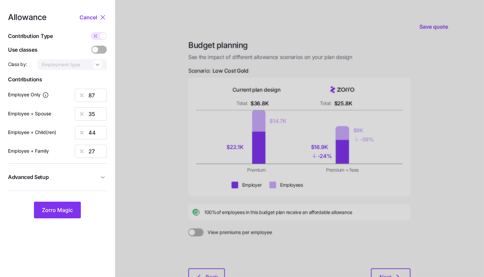
type input "520"
click at [96, 117] on input "520" at bounding box center [91, 113] width 32 height 13
type input "646"
type input "4"
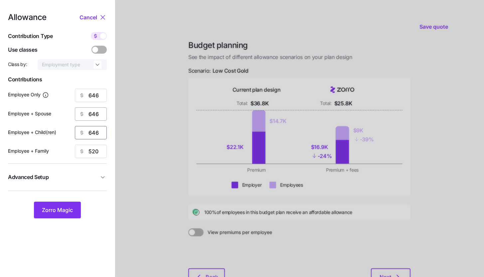
type input "646"
click at [64, 204] on button "Zorro Magic" at bounding box center [57, 209] width 47 height 17
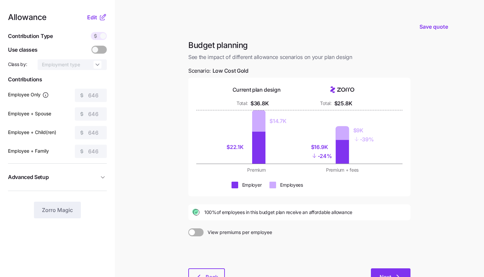
click at [385, 273] on span "Next" at bounding box center [386, 277] width 12 height 8
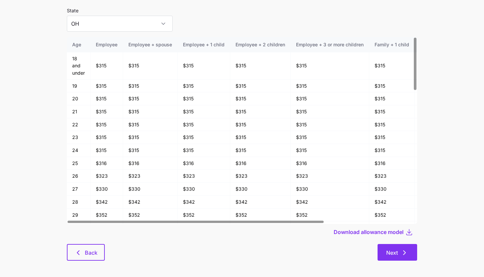
scroll to position [36, 0]
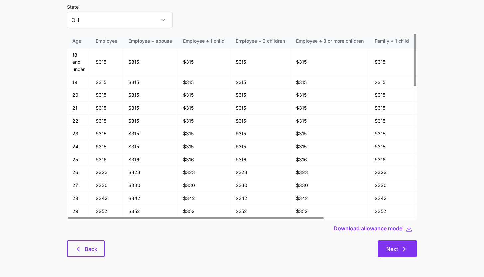
click at [399, 250] on span "Next" at bounding box center [397, 249] width 22 height 8
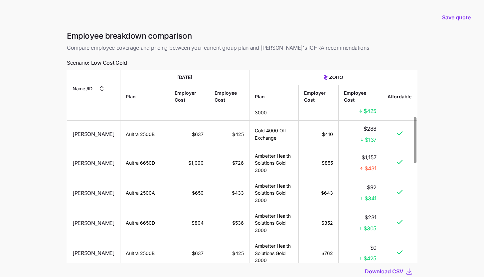
scroll to position [198, 0]
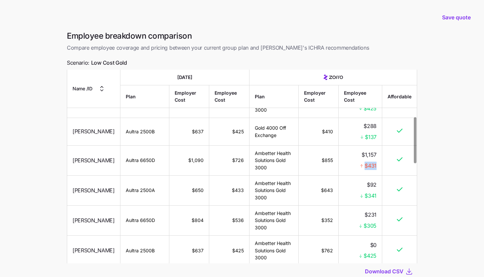
drag, startPoint x: 364, startPoint y: 166, endPoint x: 377, endPoint y: 166, distance: 13.3
click at [377, 166] on td "$1,157 $431" at bounding box center [361, 160] width 44 height 30
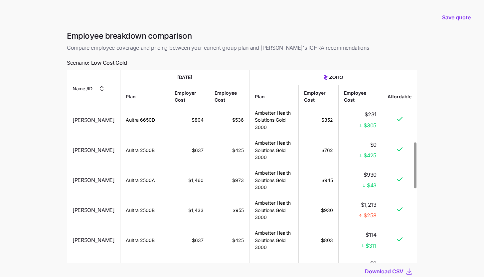
scroll to position [325, 0]
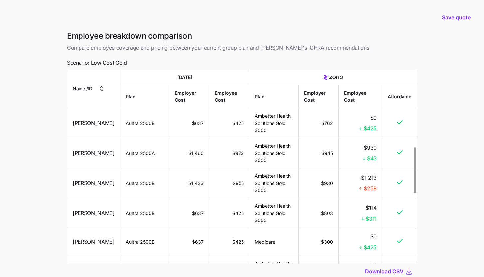
click at [344, 185] on div "$258" at bounding box center [360, 188] width 33 height 8
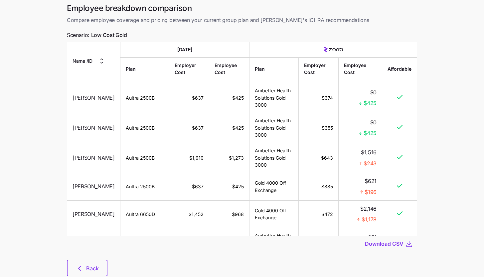
scroll to position [47, 0]
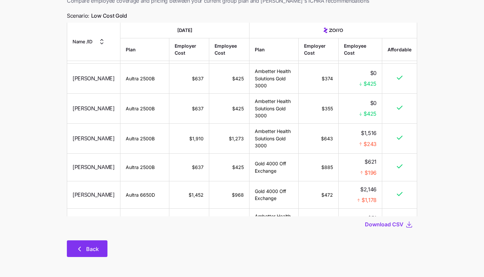
click at [81, 252] on icon "button" at bounding box center [80, 249] width 8 height 8
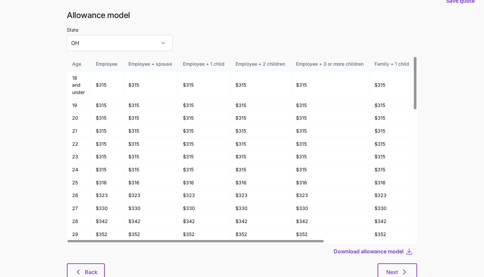
scroll to position [36, 0]
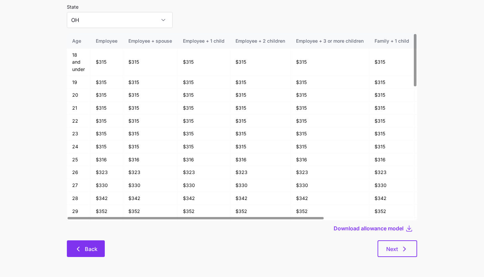
click at [83, 249] on span "Back" at bounding box center [86, 249] width 21 height 8
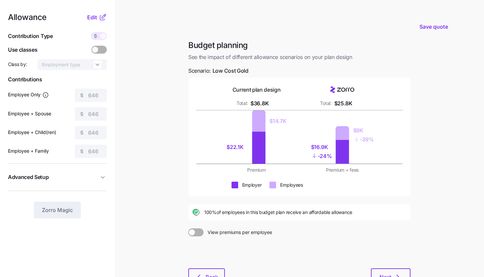
click at [101, 16] on icon at bounding box center [102, 18] width 4 height 4
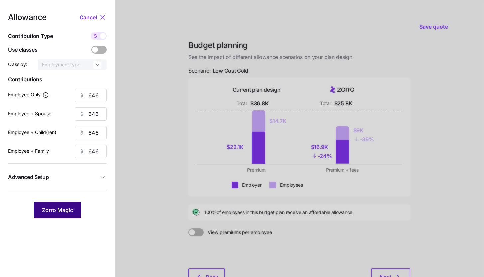
click at [68, 217] on button "Zorro Magic" at bounding box center [57, 209] width 47 height 17
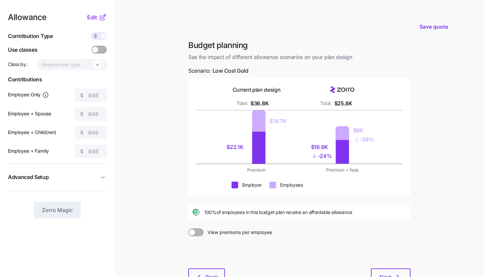
click at [101, 18] on icon at bounding box center [103, 17] width 8 height 8
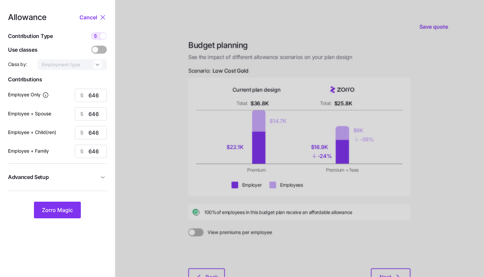
click at [98, 33] on icon at bounding box center [95, 35] width 5 height 5
click at [91, 32] on input "checkbox" at bounding box center [91, 32] width 0 height 0
type input "87"
type input "43"
type input "54"
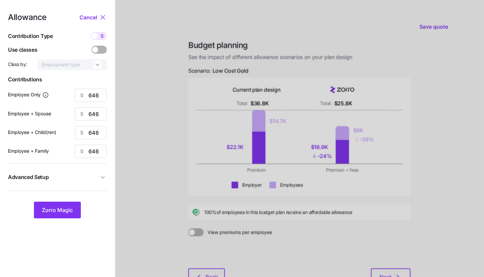
type input "33"
click at [98, 114] on input "43" at bounding box center [91, 113] width 32 height 13
type input "50"
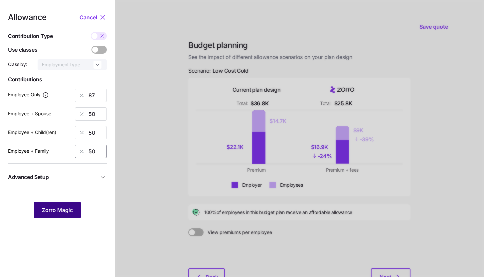
type input "50"
click at [66, 208] on span "Zorro Magic" at bounding box center [57, 210] width 31 height 8
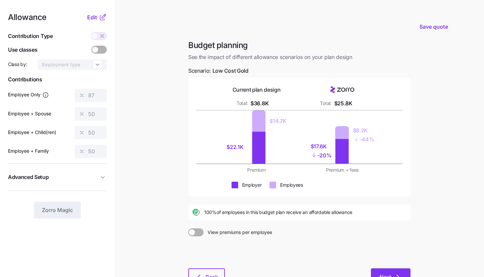
click at [391, 272] on button "Next" at bounding box center [391, 276] width 40 height 17
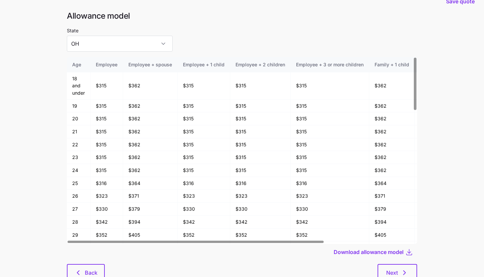
scroll to position [36, 0]
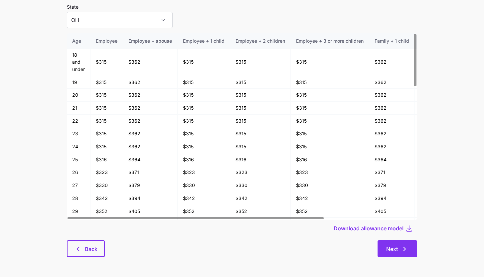
click at [399, 246] on span "Next" at bounding box center [397, 249] width 22 height 8
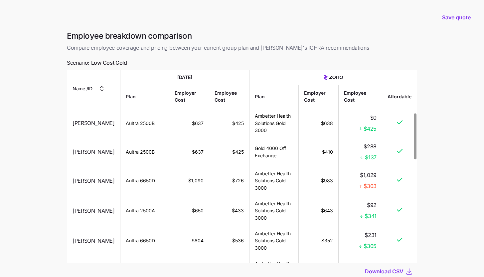
scroll to position [182, 0]
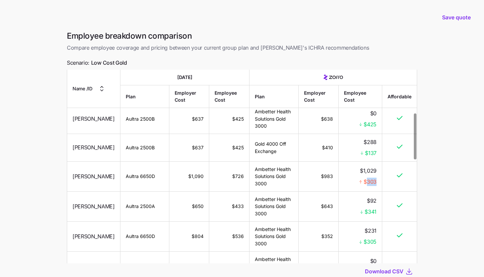
drag, startPoint x: 366, startPoint y: 182, endPoint x: 377, endPoint y: 183, distance: 10.7
click at [377, 183] on td "$1,029 $303" at bounding box center [361, 176] width 44 height 30
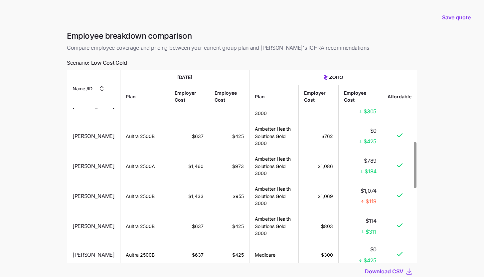
scroll to position [325, 0]
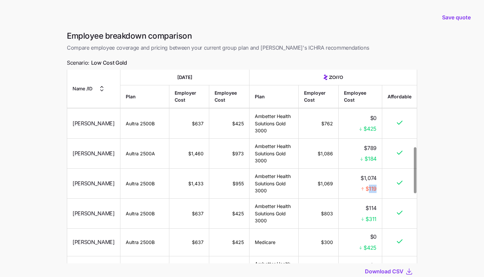
drag, startPoint x: 369, startPoint y: 189, endPoint x: 380, endPoint y: 189, distance: 10.7
click at [380, 189] on td "$1,074 $119" at bounding box center [361, 183] width 44 height 30
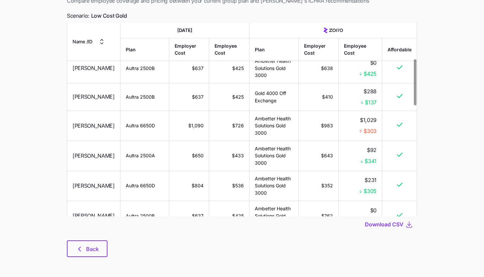
scroll to position [215, 0]
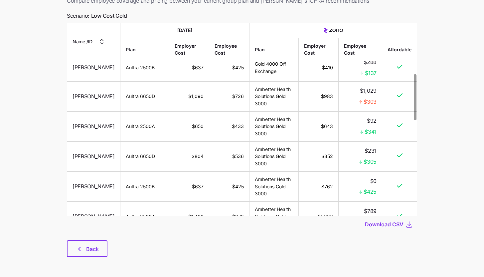
click at [31, 109] on main "Save quote Employee breakdown comparison Compare employee coverage and pricing …" at bounding box center [242, 115] width 484 height 324
drag, startPoint x: 263, startPoint y: 103, endPoint x: 252, endPoint y: 89, distance: 17.5
click at [252, 89] on td "Ambetter Health Solutions Gold 3000" at bounding box center [274, 96] width 49 height 30
click at [276, 105] on td "Ambetter Health Solutions Gold 3000" at bounding box center [274, 96] width 49 height 30
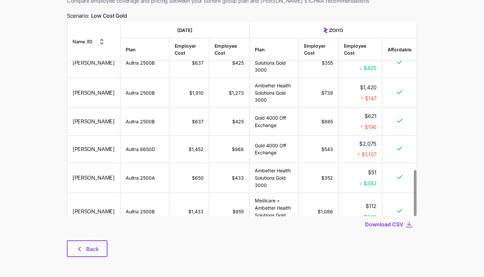
scroll to position [619, 0]
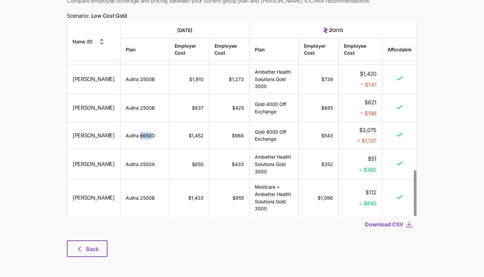
drag, startPoint x: 133, startPoint y: 135, endPoint x: 144, endPoint y: 135, distance: 10.7
click at [144, 135] on td "Aultra 6650D" at bounding box center [145, 135] width 49 height 28
click at [260, 138] on td "Gold 4000 Off Exchange" at bounding box center [274, 135] width 49 height 28
drag, startPoint x: 264, startPoint y: 132, endPoint x: 278, endPoint y: 132, distance: 14.3
click at [278, 132] on td "Gold 4000 Off Exchange" at bounding box center [274, 135] width 49 height 28
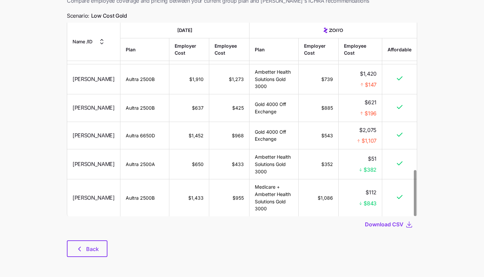
click at [278, 138] on td "Gold 4000 Off Exchange" at bounding box center [274, 135] width 49 height 28
click at [47, 135] on main "Save quote Employee breakdown comparison Compare employee coverage and pricing …" at bounding box center [242, 115] width 484 height 324
